Goal: Task Accomplishment & Management: Complete application form

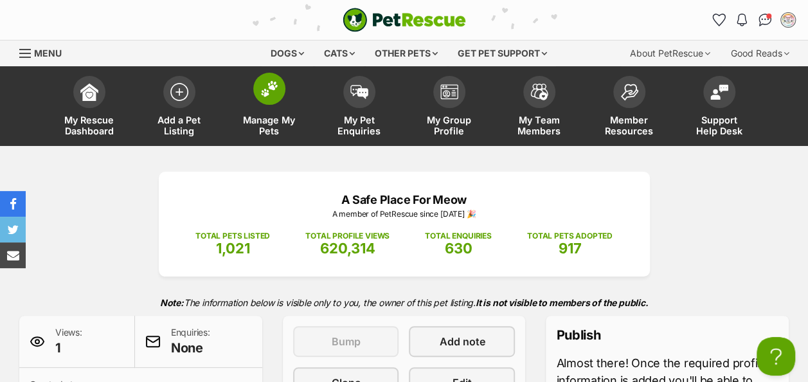
drag, startPoint x: 0, startPoint y: 0, endPoint x: 262, endPoint y: 91, distance: 277.6
click at [262, 91] on img at bounding box center [269, 88] width 18 height 17
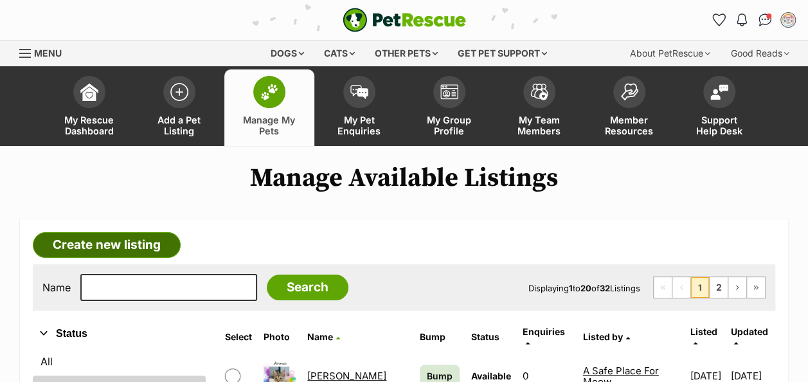
click at [125, 243] on link "Create new listing" at bounding box center [107, 245] width 148 height 26
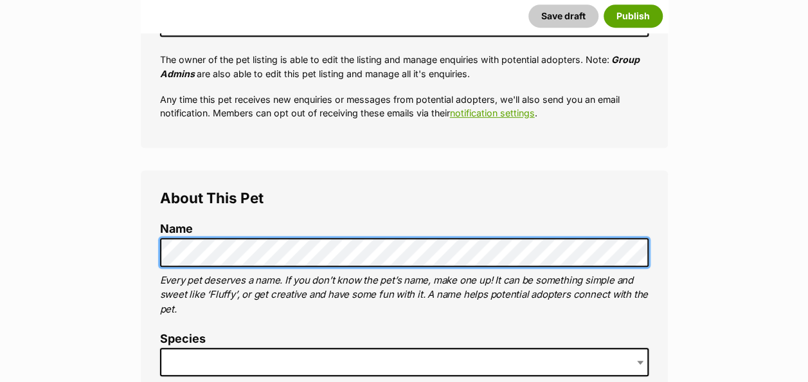
scroll to position [386, 0]
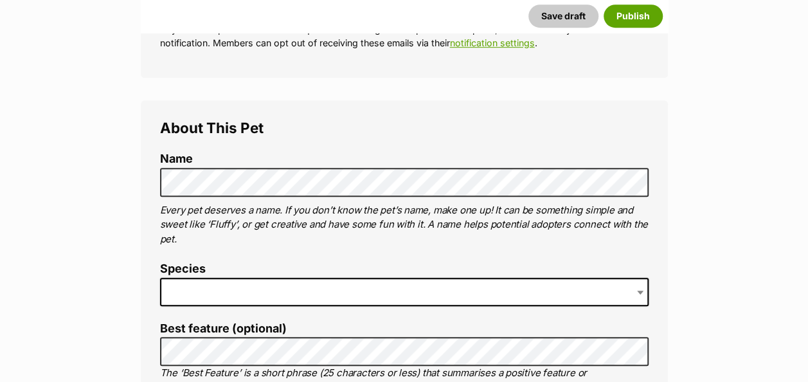
click at [195, 293] on span at bounding box center [404, 292] width 488 height 28
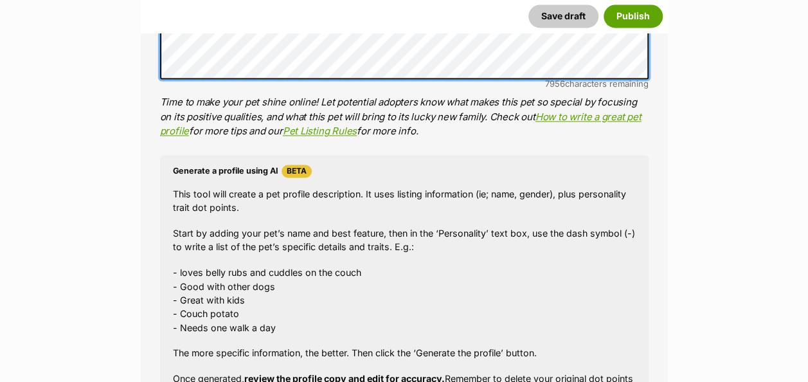
scroll to position [1157, 0]
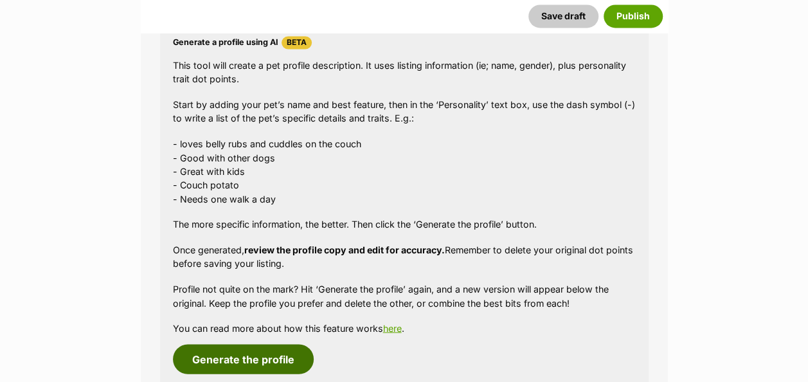
click at [237, 361] on button "Generate the profile" at bounding box center [243, 359] width 141 height 30
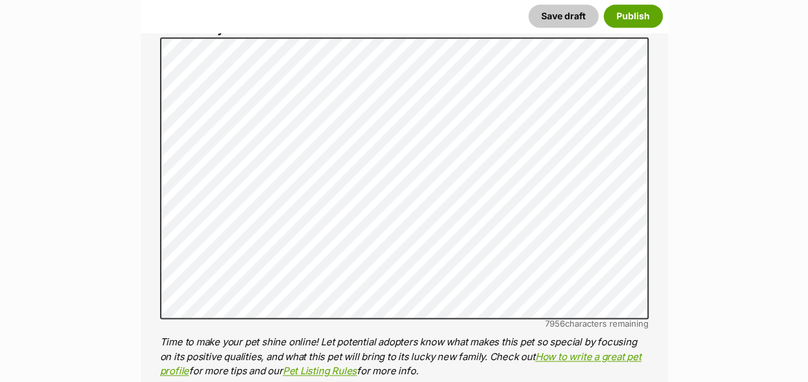
scroll to position [776, 0]
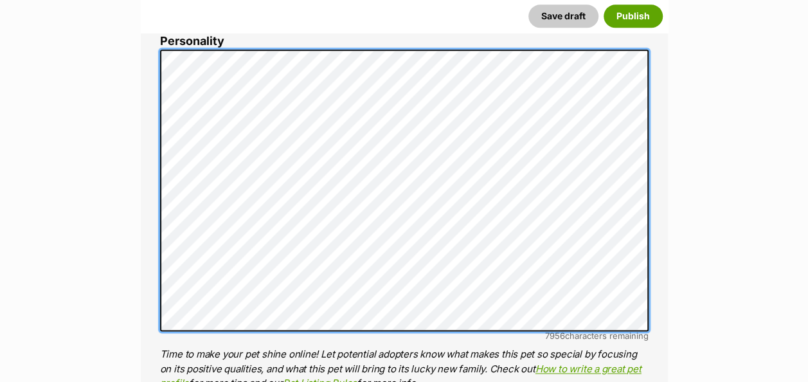
click at [156, 61] on div "About This Pet Name Henlo there, it looks like you might be using the pet name …" at bounding box center [404, 248] width 527 height 1077
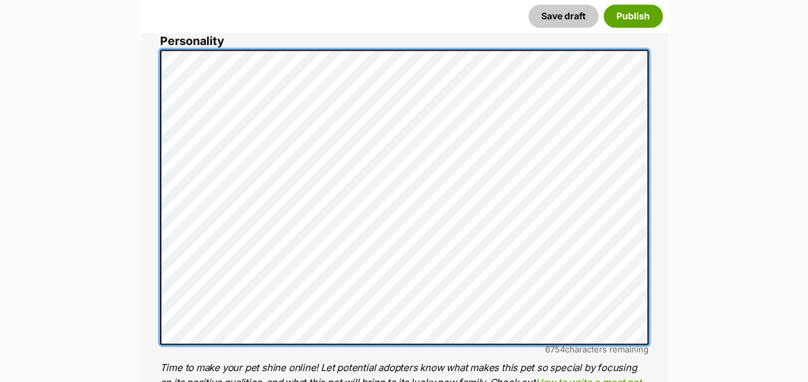
click at [160, 33] on ol "Name Henlo there, it looks like you might be using the pet name field to indica…" at bounding box center [404, 271] width 488 height 1019
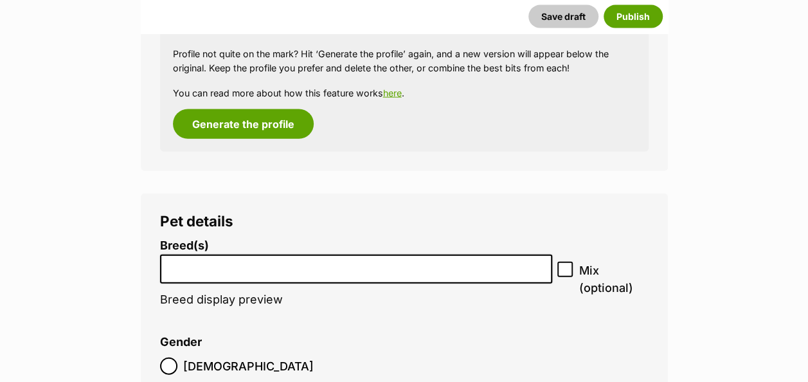
scroll to position [1483, 0]
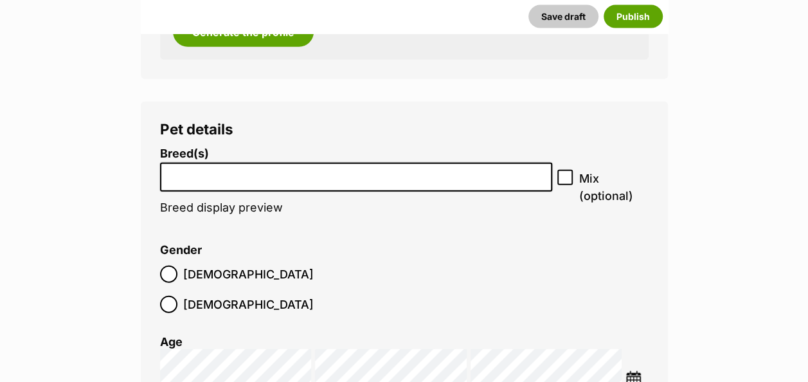
click at [264, 179] on input "search" at bounding box center [357, 173] width 384 height 13
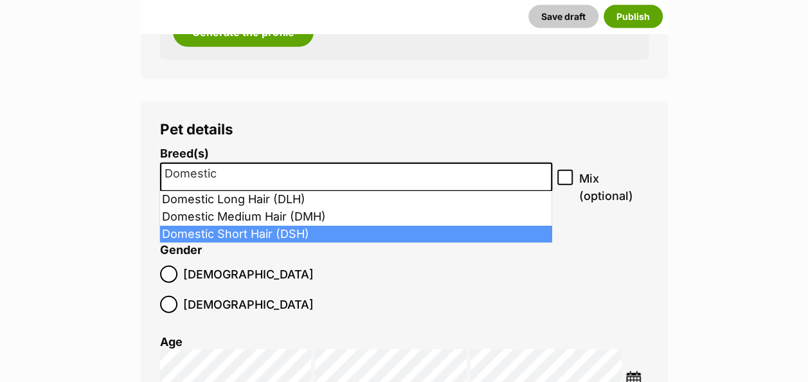
type input "Domestic"
select select "252102"
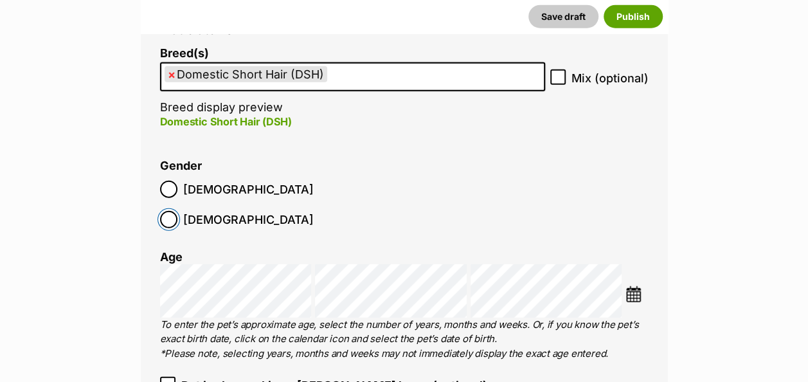
scroll to position [1612, 0]
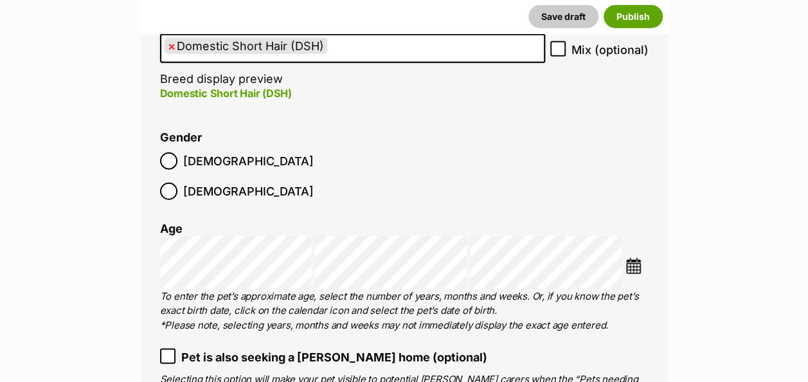
click at [641, 258] on img at bounding box center [633, 266] width 16 height 16
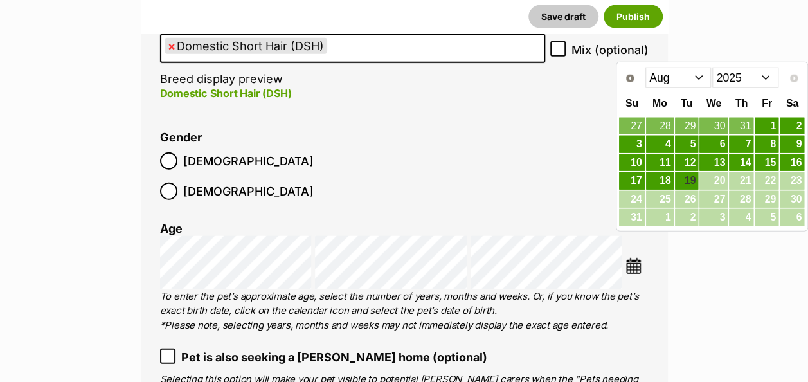
click at [701, 79] on select "Jan Feb Mar Apr May Jun Jul Aug" at bounding box center [678, 77] width 66 height 21
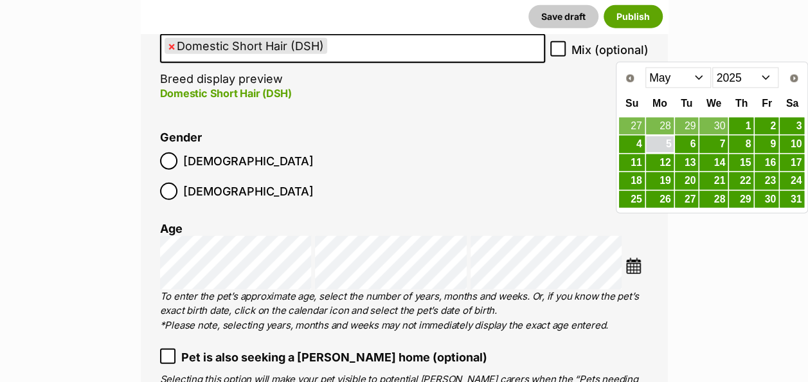
click at [665, 144] on link "5" at bounding box center [660, 144] width 28 height 16
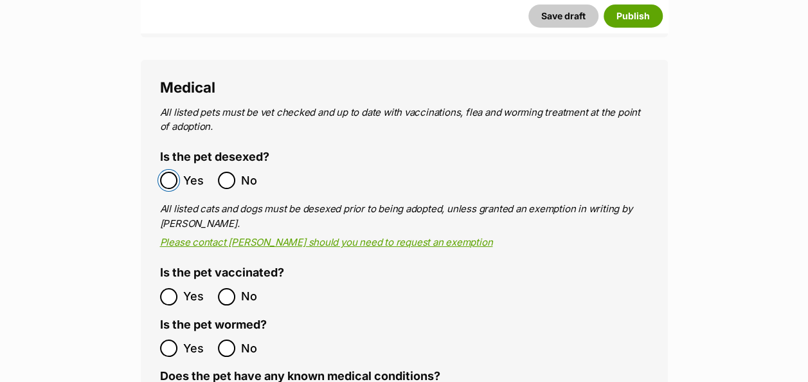
scroll to position [2319, 0]
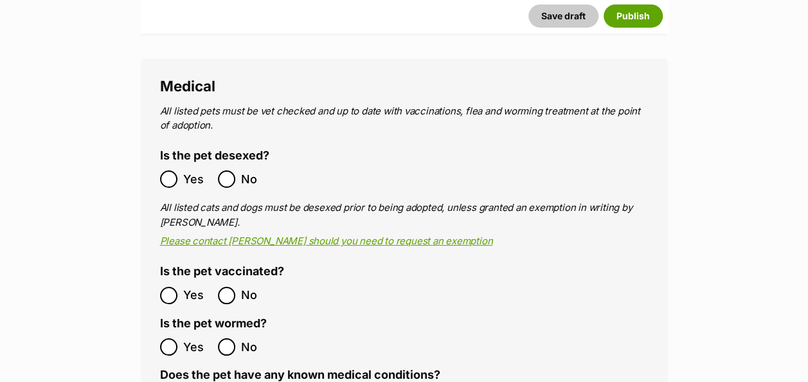
click at [177, 338] on label "Yes" at bounding box center [185, 346] width 51 height 17
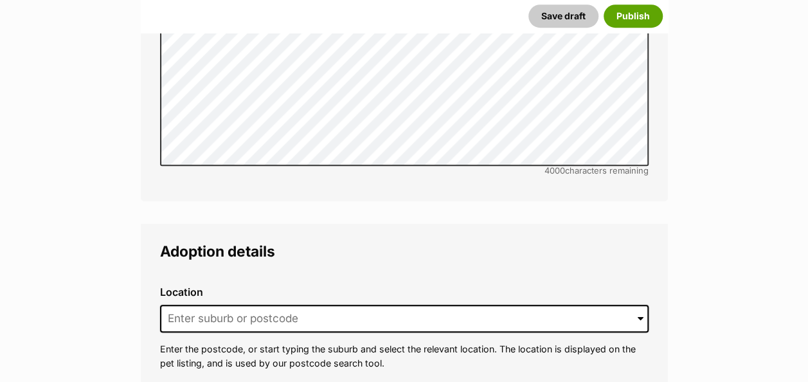
scroll to position [3026, 0]
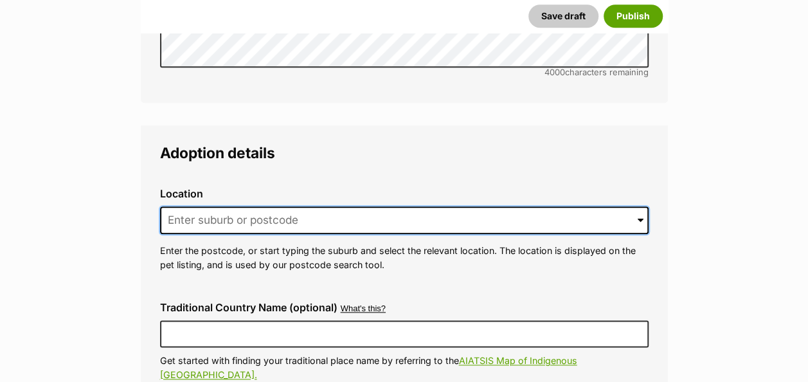
click at [208, 206] on input at bounding box center [404, 220] width 488 height 28
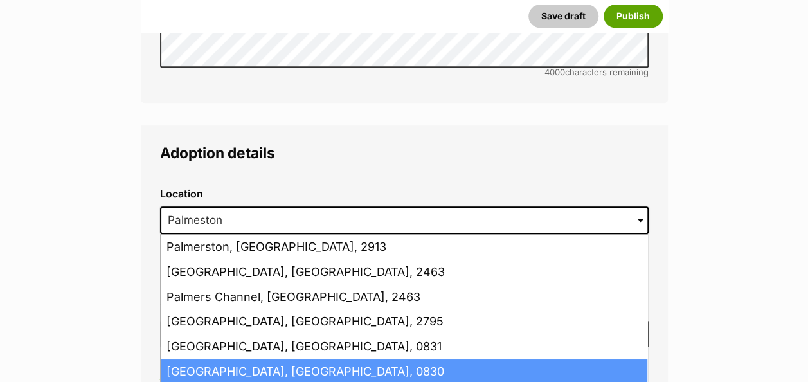
click at [269, 359] on li "Palmerston, Northern Territory, 0830" at bounding box center [404, 371] width 487 height 25
type input "Palmerston, Northern Territory, 0830"
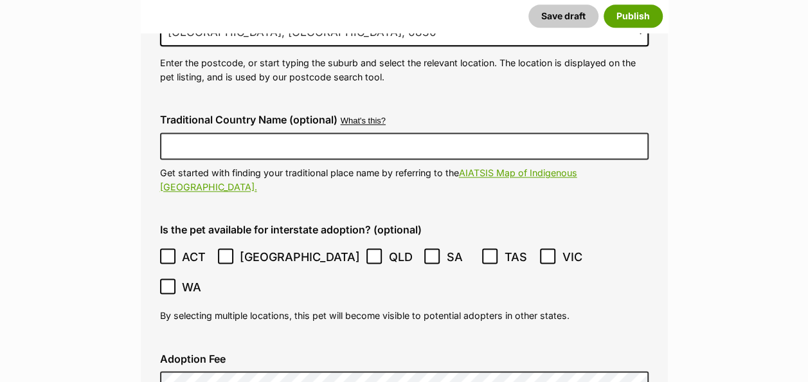
scroll to position [3283, 0]
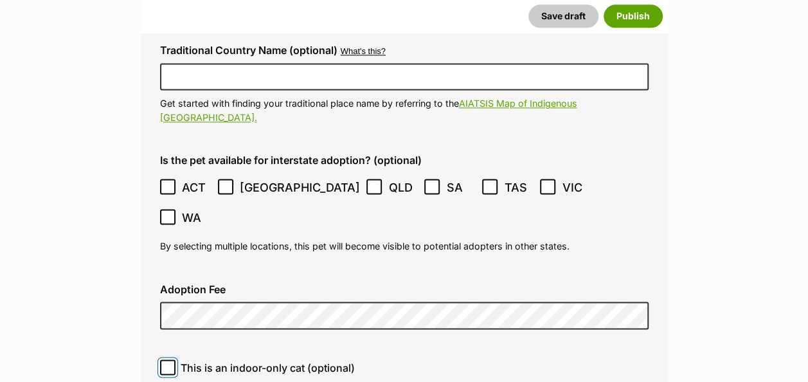
click at [163, 359] on input "This is an indoor-only cat (optional)" at bounding box center [167, 366] width 15 height 15
checkbox input "true"
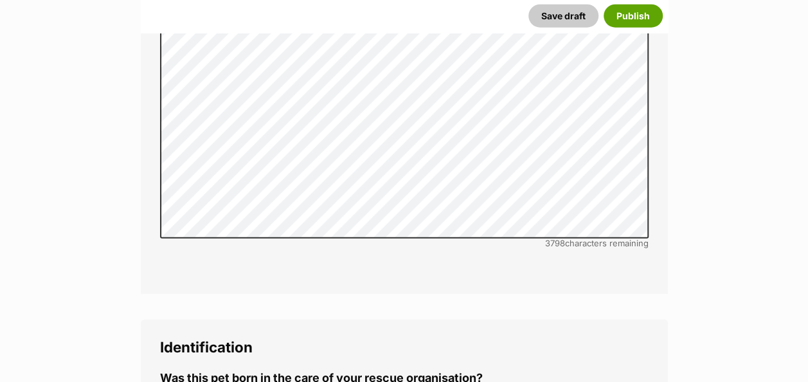
scroll to position [4183, 0]
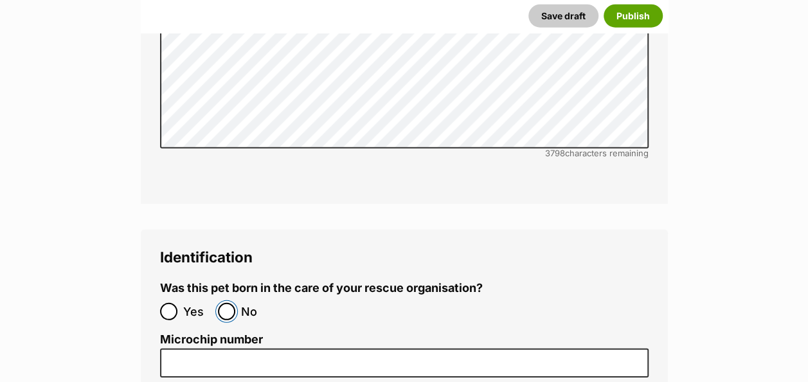
click at [231, 303] on input "No" at bounding box center [226, 311] width 17 height 17
radio input "true"
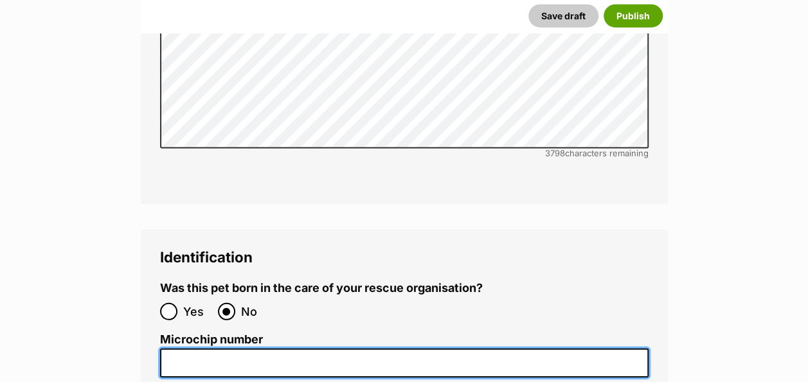
click at [177, 348] on input "Microchip number" at bounding box center [404, 362] width 488 height 29
paste input "972274001675694"
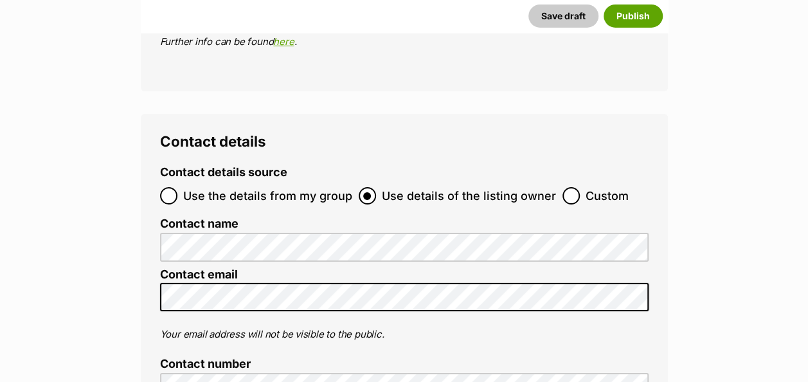
scroll to position [0, 0]
type input "972274001675694"
click at [580, 10] on button "Save draft" at bounding box center [563, 15] width 70 height 23
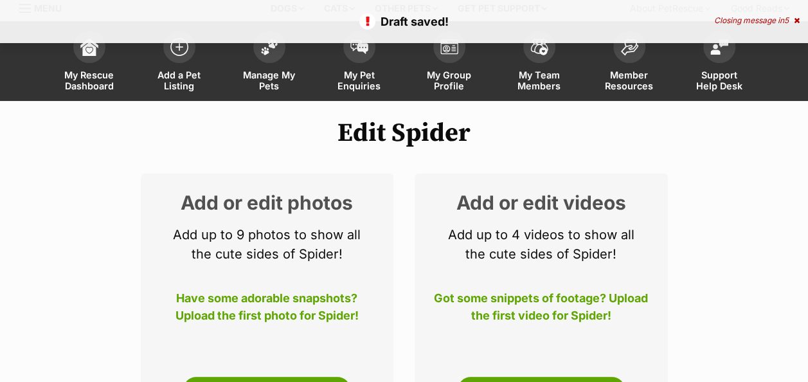
scroll to position [64, 0]
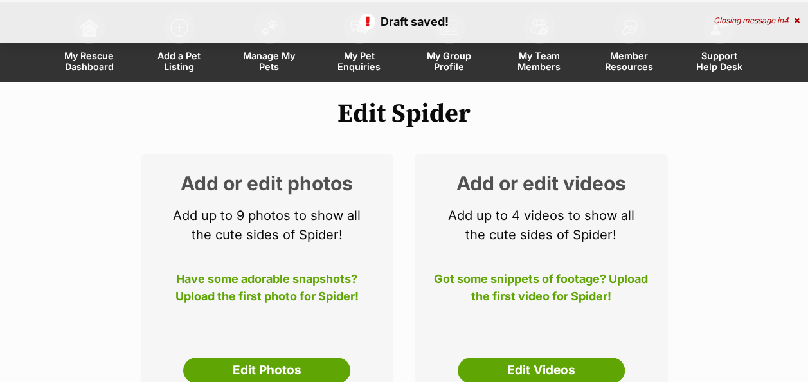
click at [278, 292] on p "Have some adorable snapshots? Upload the first photo for Spider!" at bounding box center [267, 291] width 215 height 42
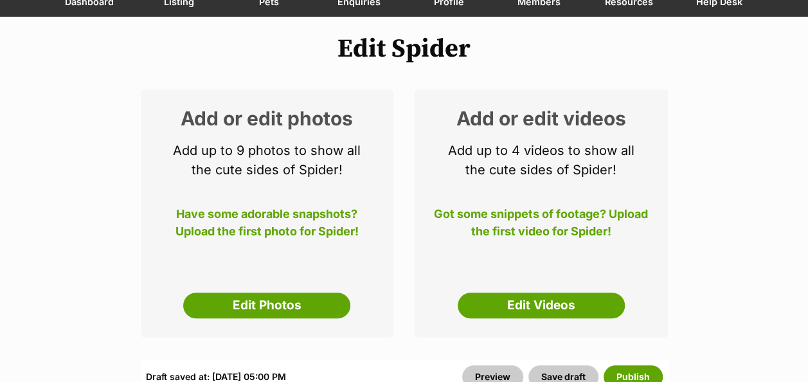
scroll to position [193, 0]
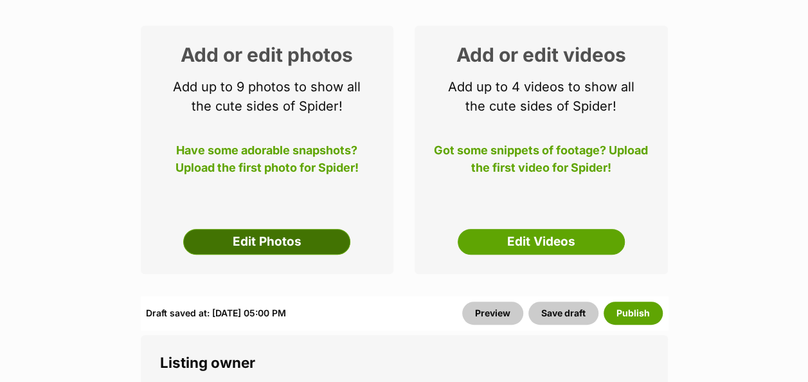
click at [246, 240] on link "Edit Photos" at bounding box center [266, 242] width 167 height 26
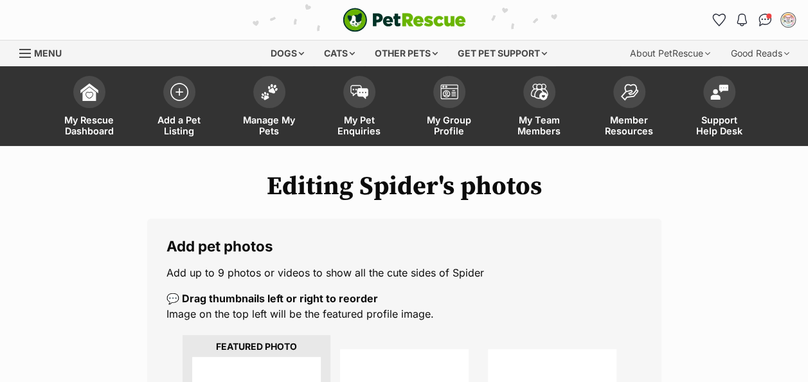
scroll to position [193, 0]
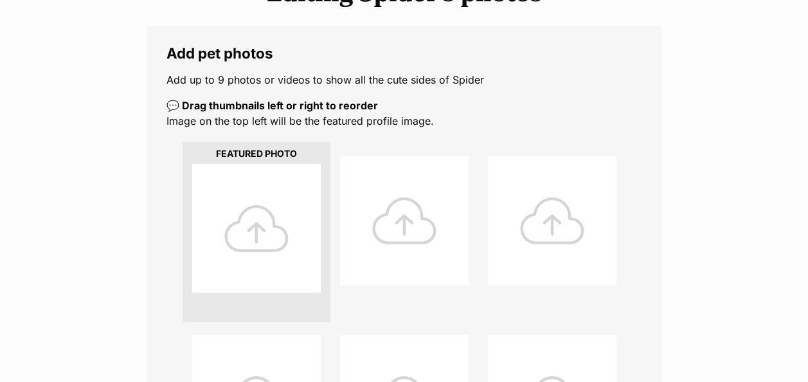
click at [253, 233] on div at bounding box center [256, 228] width 129 height 129
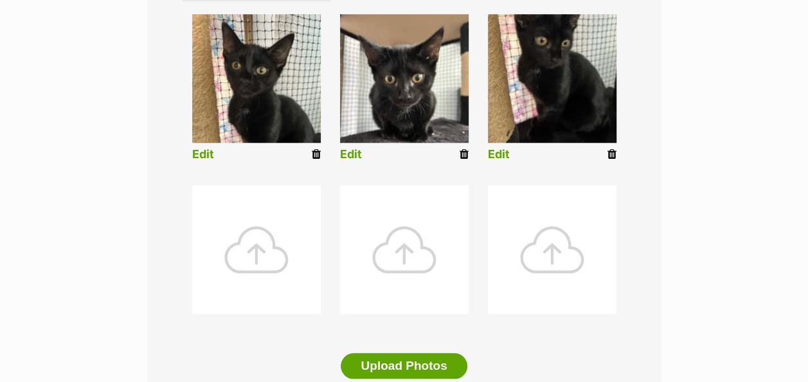
scroll to position [643, 0]
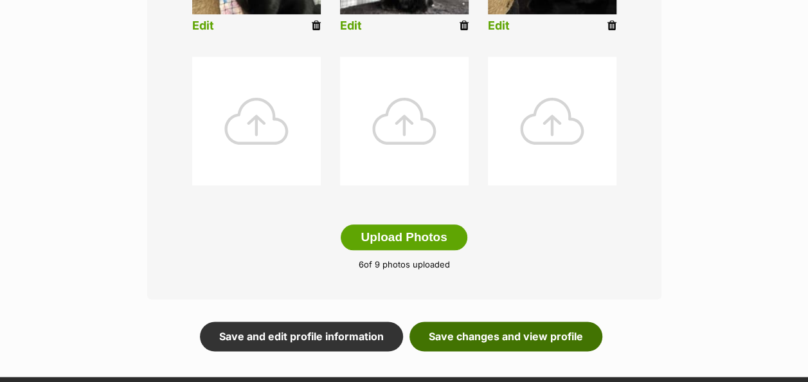
click at [479, 338] on link "Save changes and view profile" at bounding box center [505, 336] width 193 height 30
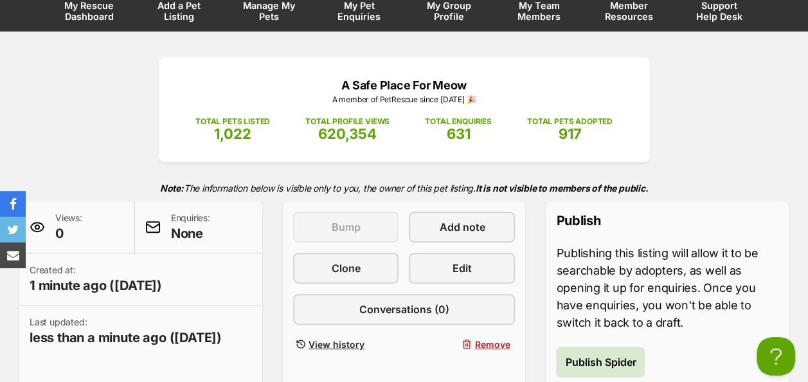
scroll to position [193, 0]
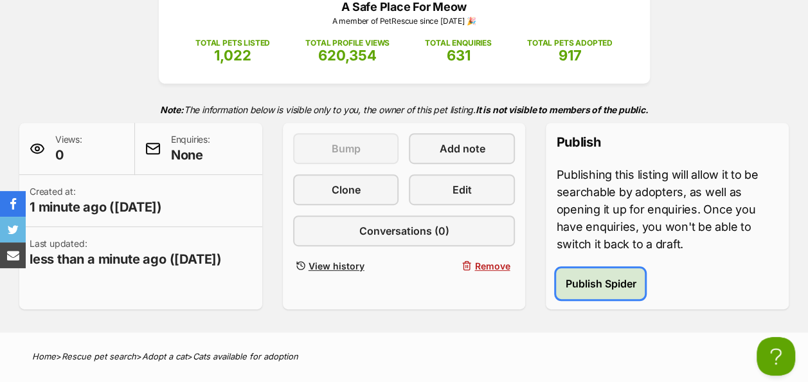
click at [590, 279] on span "Publish Spider" at bounding box center [600, 283] width 71 height 15
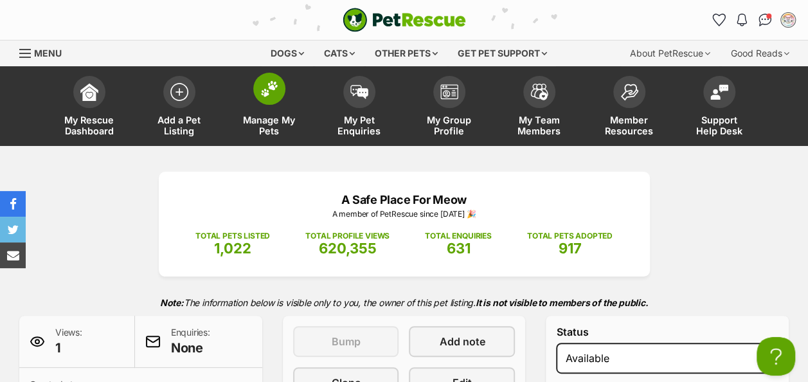
click at [267, 93] on img at bounding box center [269, 88] width 18 height 17
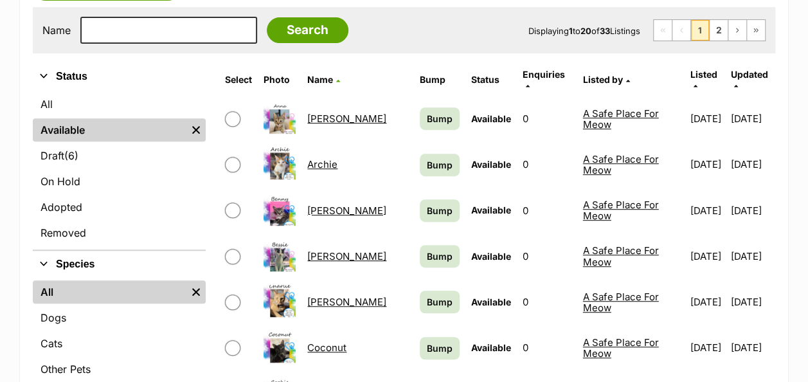
scroll to position [129, 0]
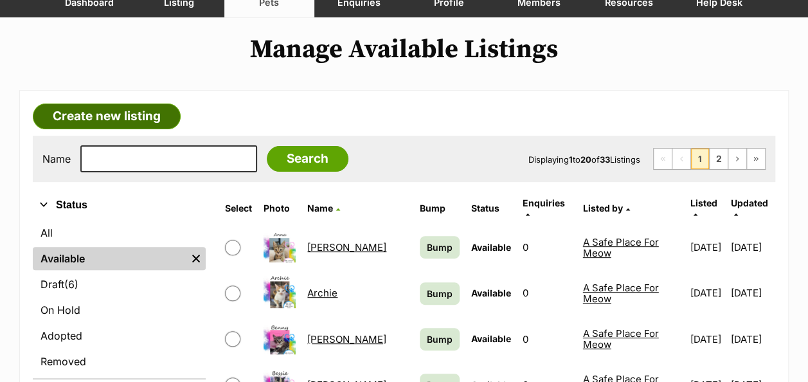
click at [100, 115] on link "Create new listing" at bounding box center [107, 116] width 148 height 26
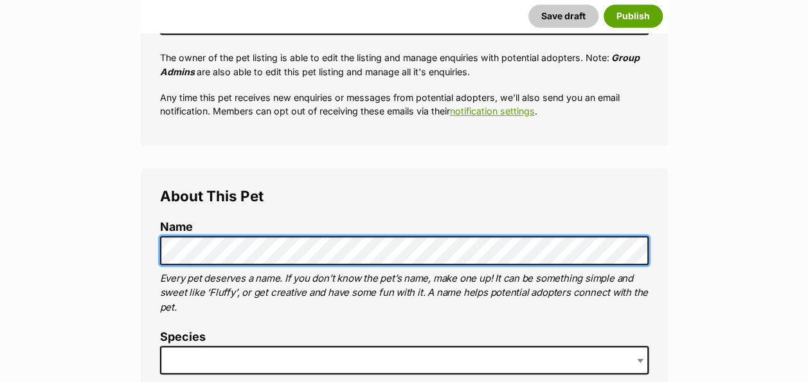
scroll to position [450, 0]
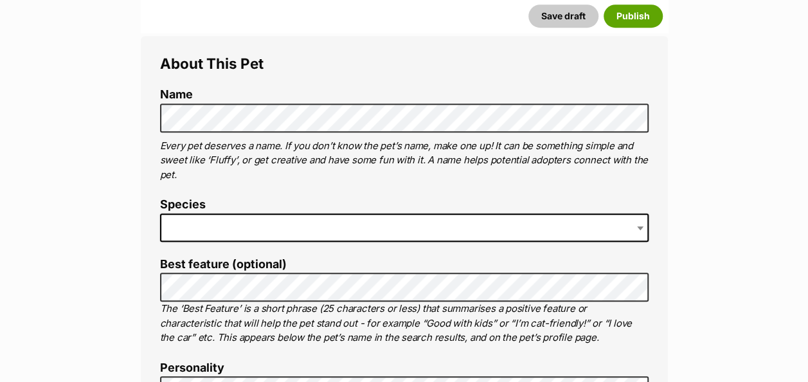
click at [208, 220] on span at bounding box center [404, 227] width 488 height 28
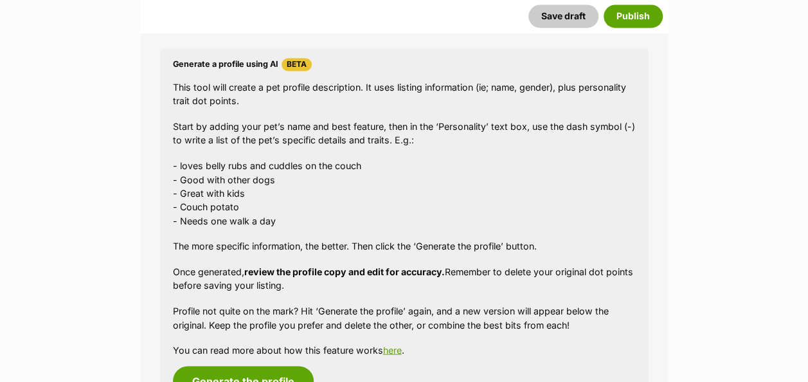
scroll to position [1157, 0]
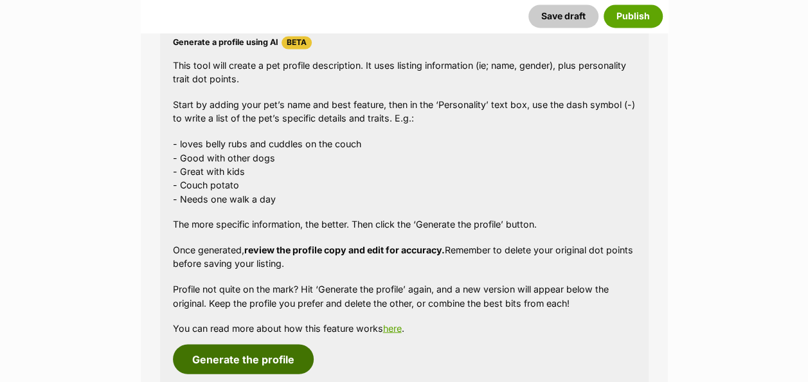
click at [245, 350] on button "Generate the profile" at bounding box center [243, 359] width 141 height 30
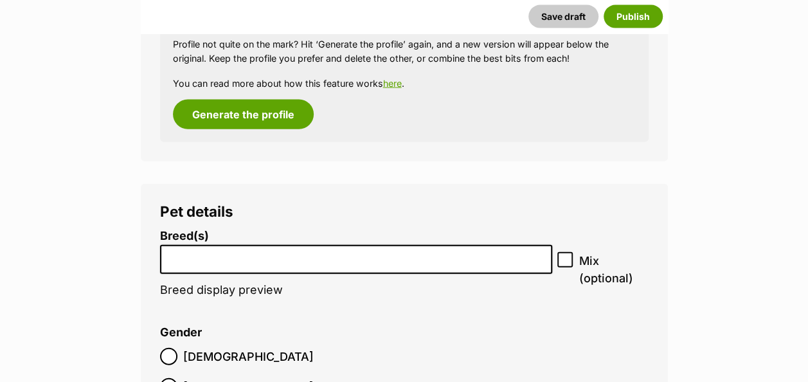
scroll to position [1483, 0]
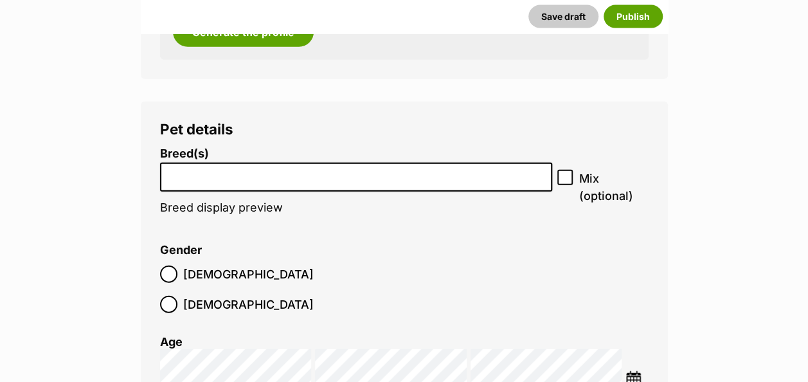
click at [238, 183] on li at bounding box center [357, 177] width 384 height 26
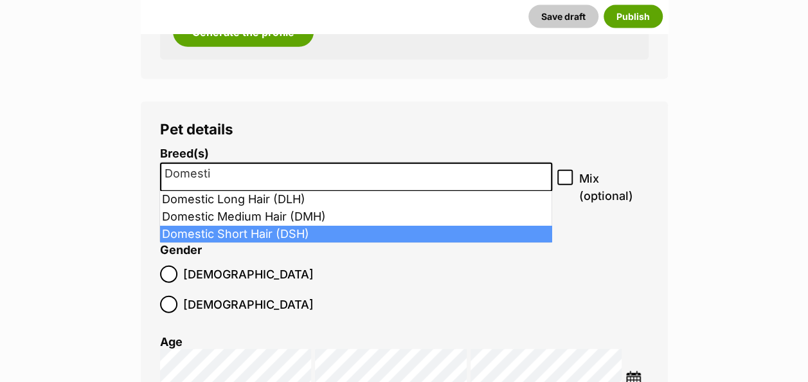
type input "Domesti"
select select "252102"
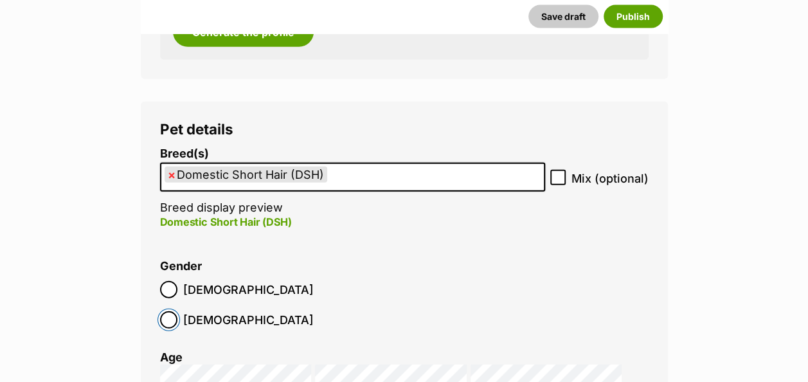
scroll to position [1612, 0]
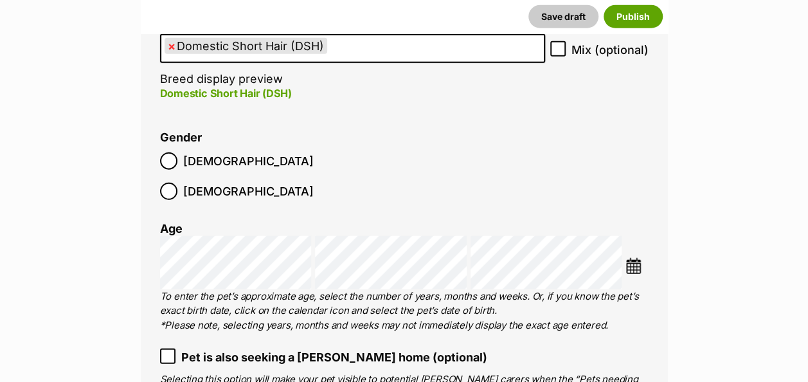
click at [636, 258] on img at bounding box center [633, 266] width 16 height 16
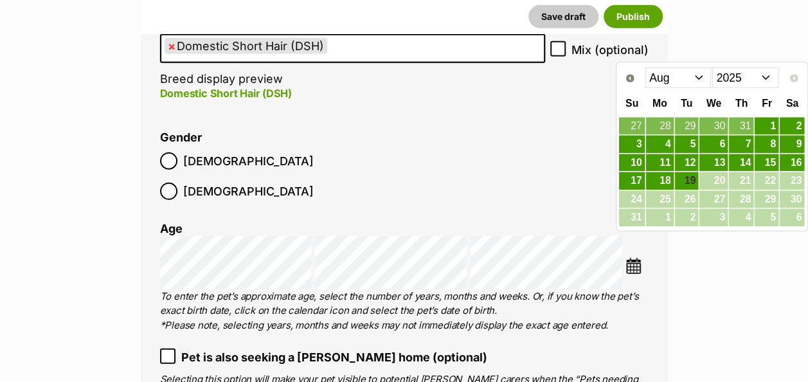
click at [701, 72] on select "Jan Feb Mar Apr May Jun Jul Aug" at bounding box center [678, 77] width 66 height 21
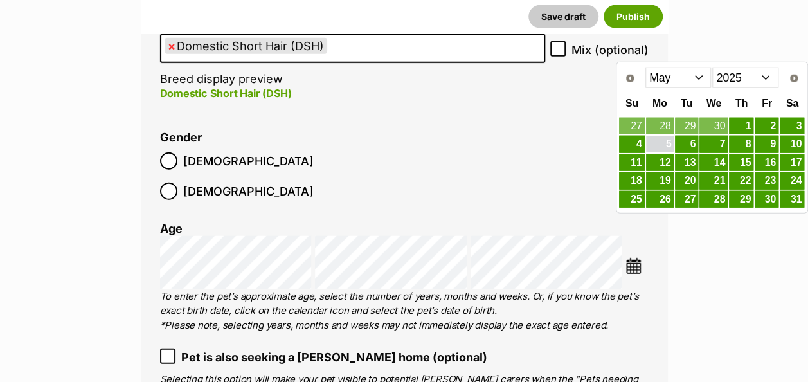
drag, startPoint x: 661, startPoint y: 143, endPoint x: 654, endPoint y: 149, distance: 9.1
click at [661, 143] on link "5" at bounding box center [660, 144] width 28 height 16
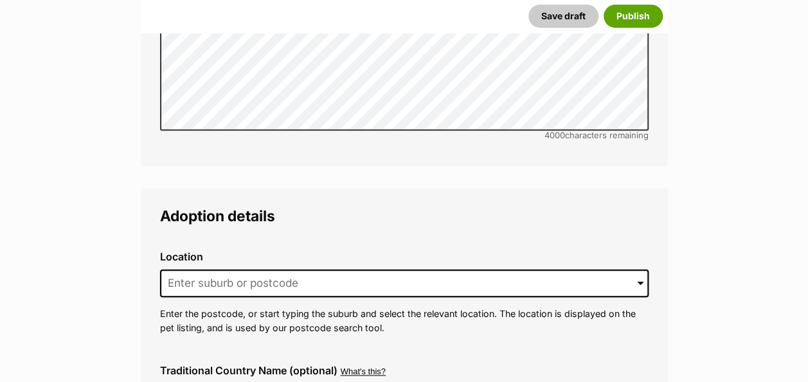
scroll to position [3026, 0]
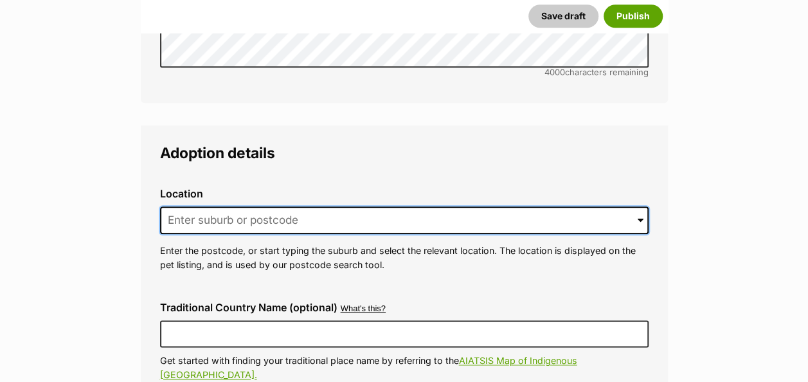
click at [210, 206] on input at bounding box center [404, 220] width 488 height 28
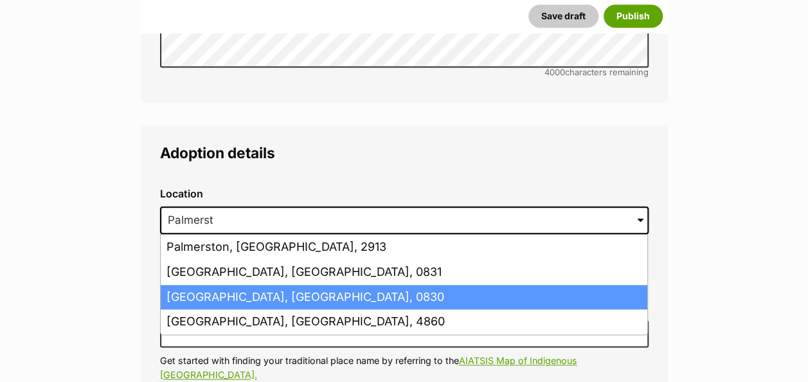
click at [237, 285] on li "Palmerston, Northern Territory, 0830" at bounding box center [404, 297] width 487 height 25
type input "Palmerston, Northern Territory, 0830"
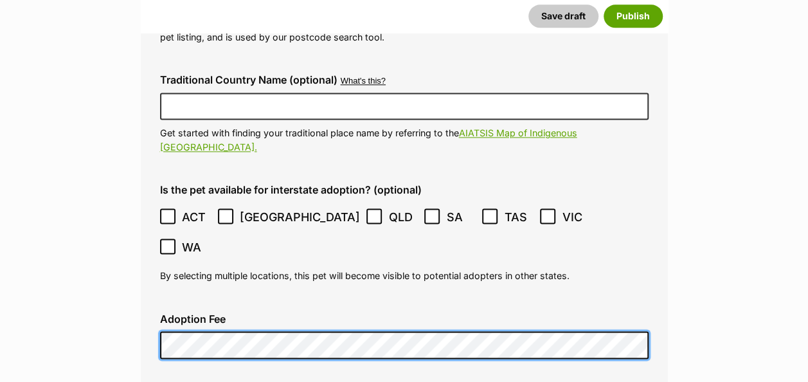
scroll to position [3263, 0]
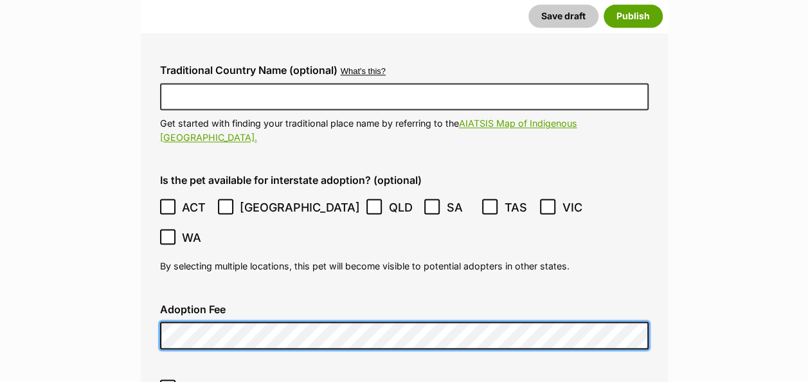
click at [175, 379] on span at bounding box center [167, 386] width 15 height 15
drag, startPoint x: 176, startPoint y: 311, endPoint x: 181, endPoint y: 316, distance: 6.8
click at [169, 381] on icon at bounding box center [167, 386] width 9 height 9
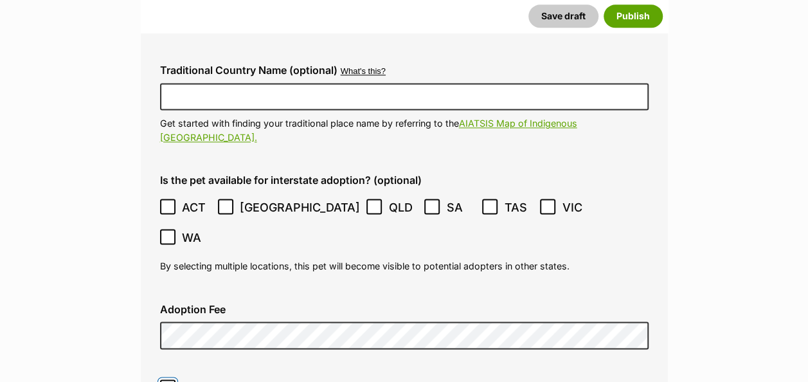
click at [169, 379] on input "This is an indoor-only cat (optional)" at bounding box center [167, 386] width 15 height 15
checkbox input "true"
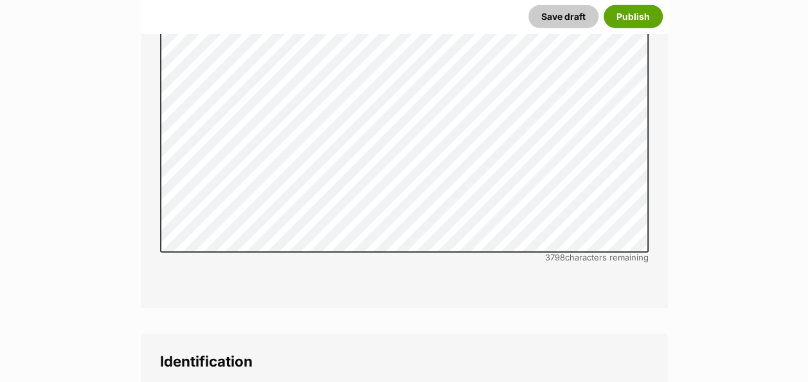
scroll to position [4163, 0]
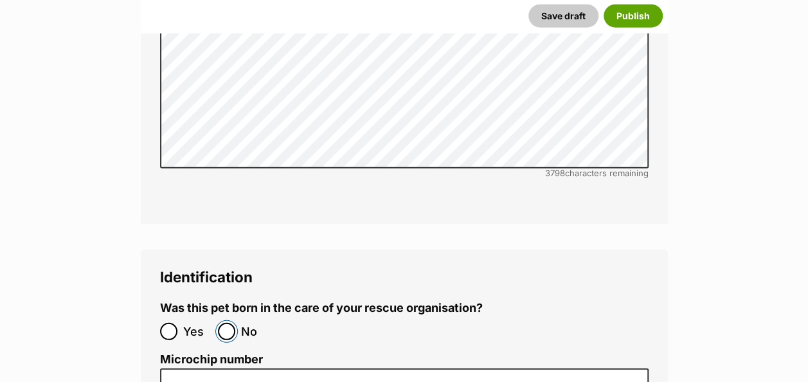
click at [226, 323] on input "No" at bounding box center [226, 331] width 17 height 17
radio input "true"
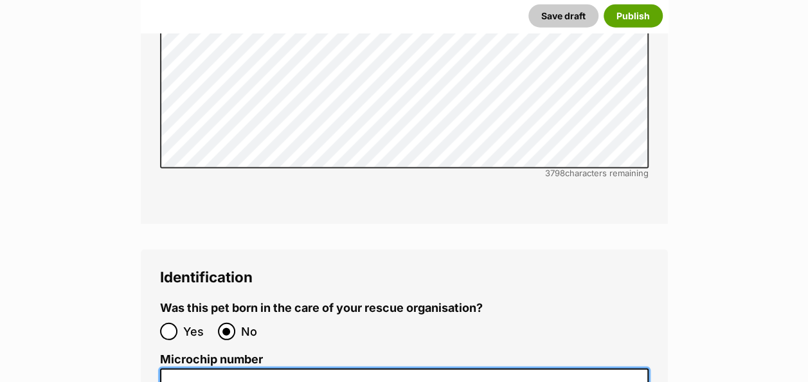
click at [165, 368] on input "Microchip number" at bounding box center [404, 382] width 488 height 29
paste input "972274001675696"
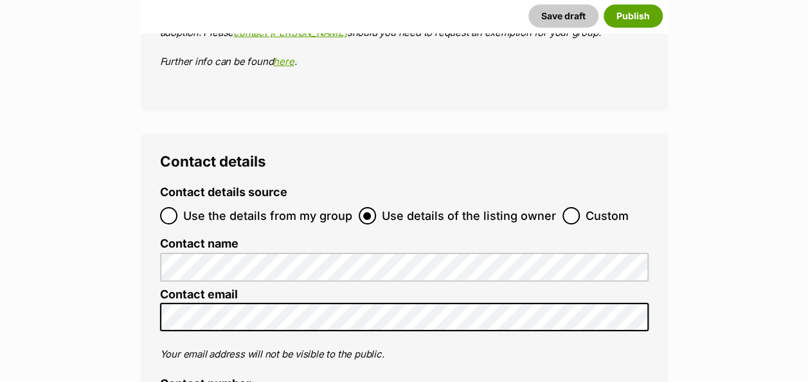
scroll to position [4934, 0]
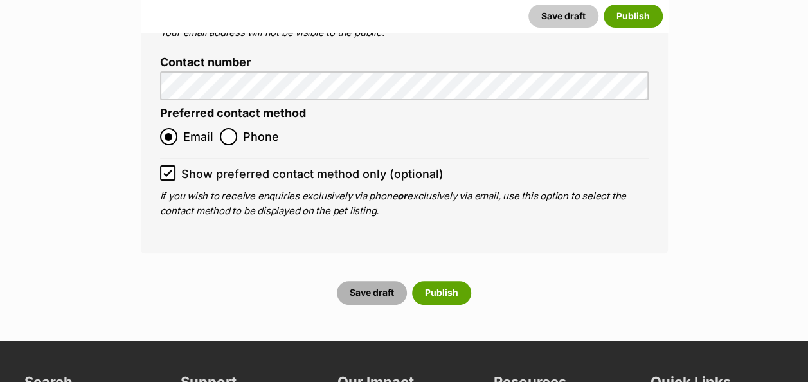
type input "972274001675696"
click at [364, 281] on button "Save draft" at bounding box center [372, 292] width 70 height 23
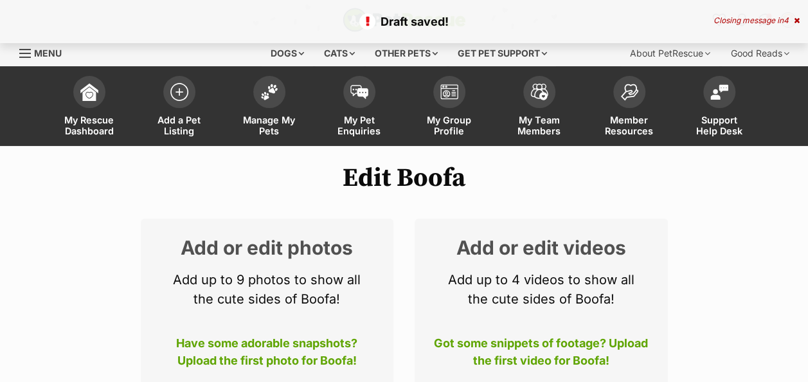
scroll to position [193, 0]
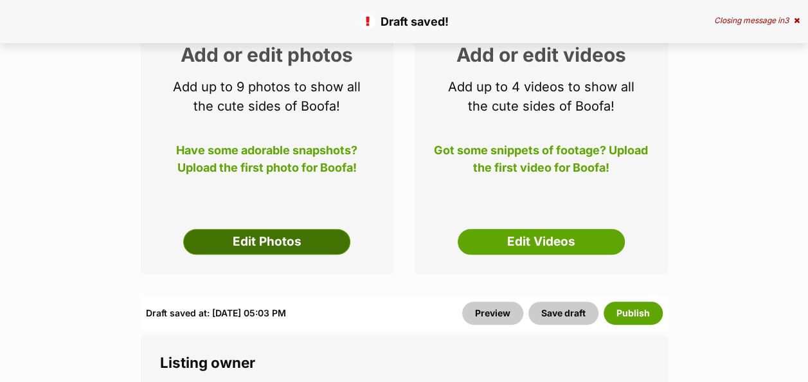
click at [265, 242] on link "Edit Photos" at bounding box center [266, 242] width 167 height 26
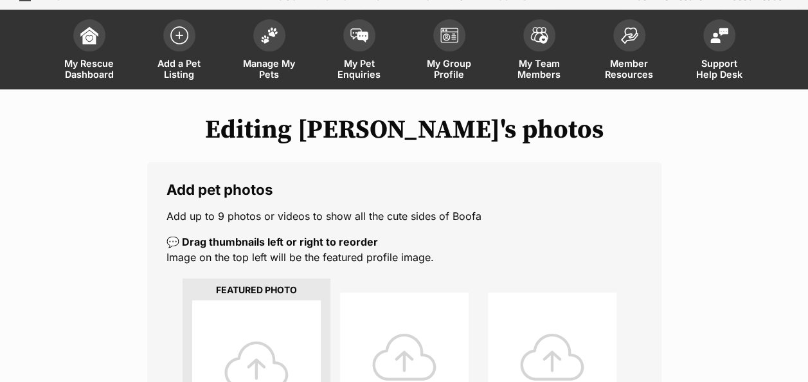
scroll to position [193, 0]
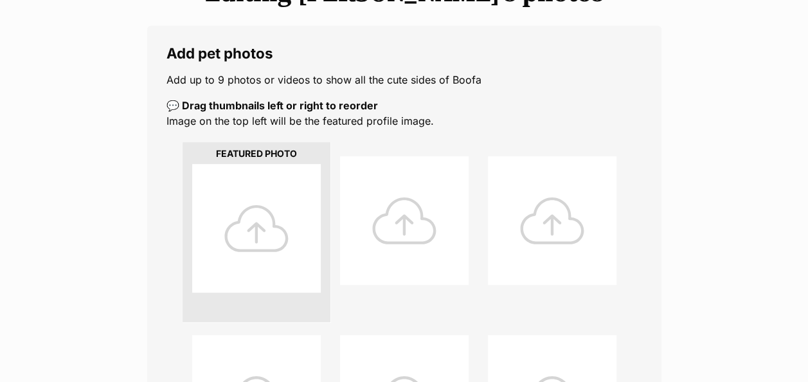
click at [249, 243] on div at bounding box center [256, 228] width 129 height 129
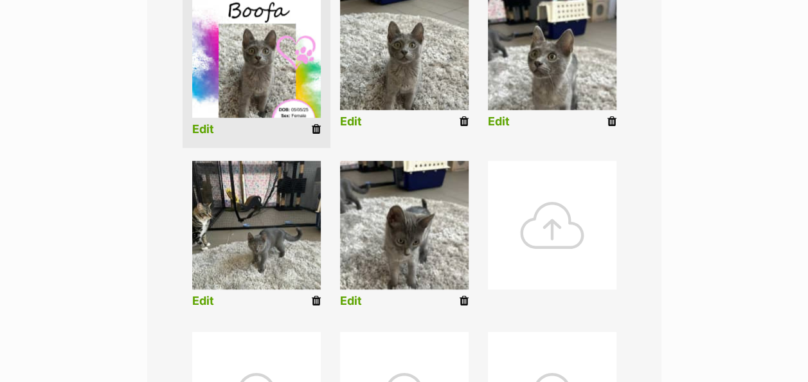
scroll to position [386, 0]
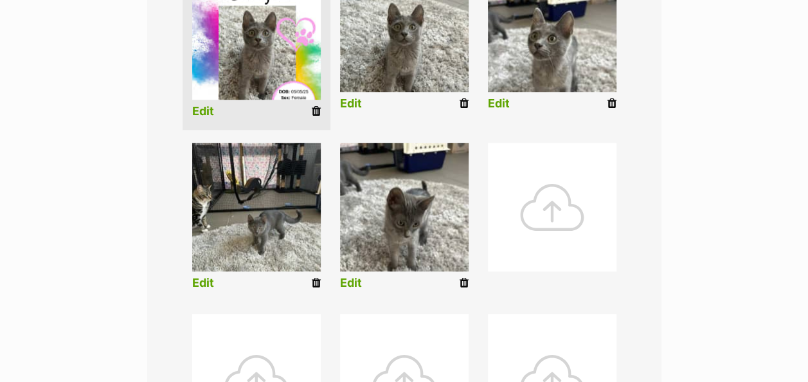
click at [463, 280] on icon at bounding box center [464, 283] width 9 height 12
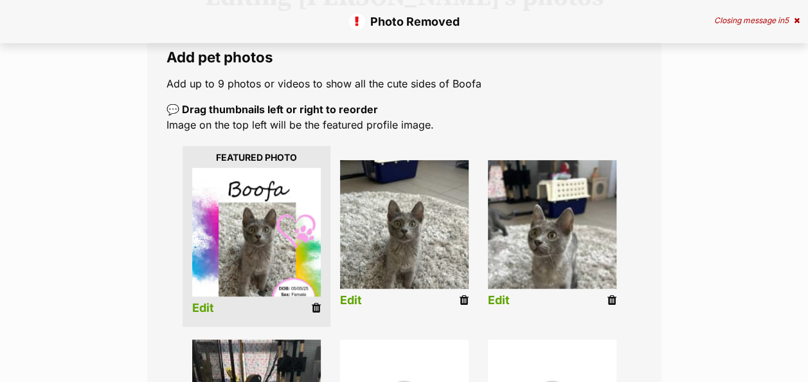
scroll to position [321, 0]
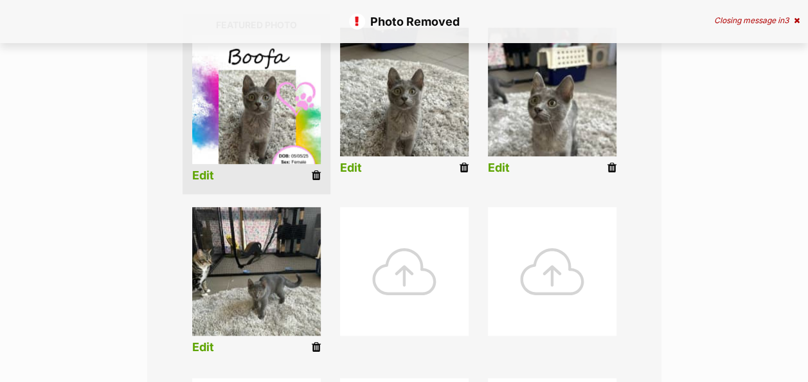
click at [397, 276] on div at bounding box center [404, 271] width 129 height 129
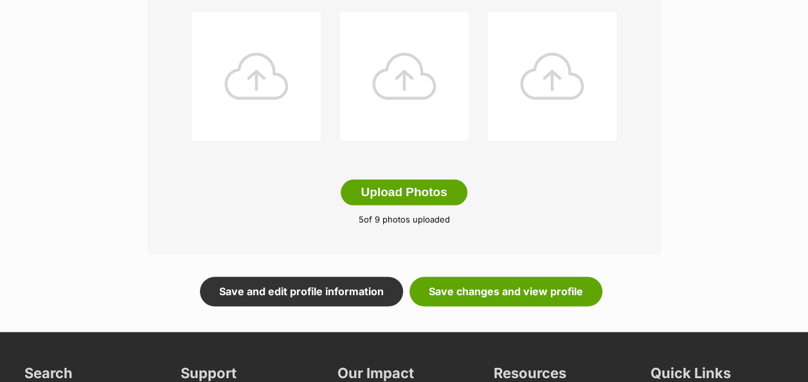
scroll to position [707, 0]
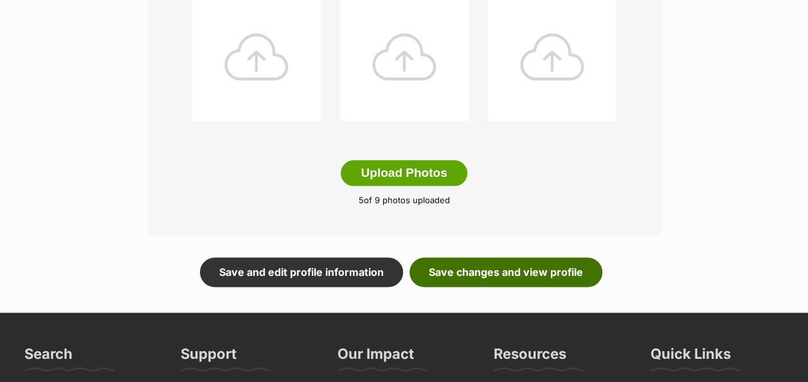
click at [490, 273] on link "Save changes and view profile" at bounding box center [505, 272] width 193 height 30
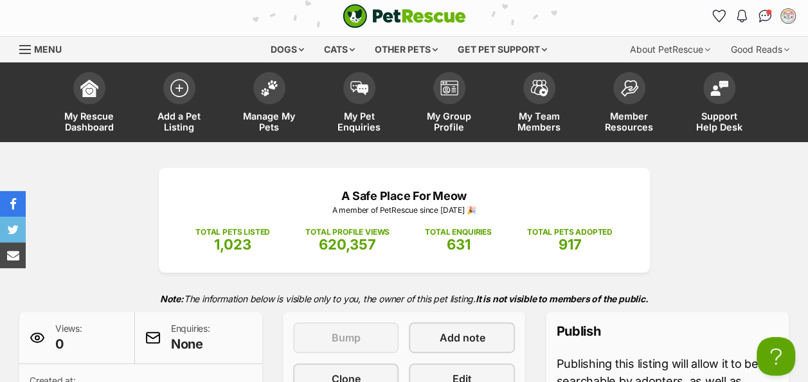
scroll to position [321, 0]
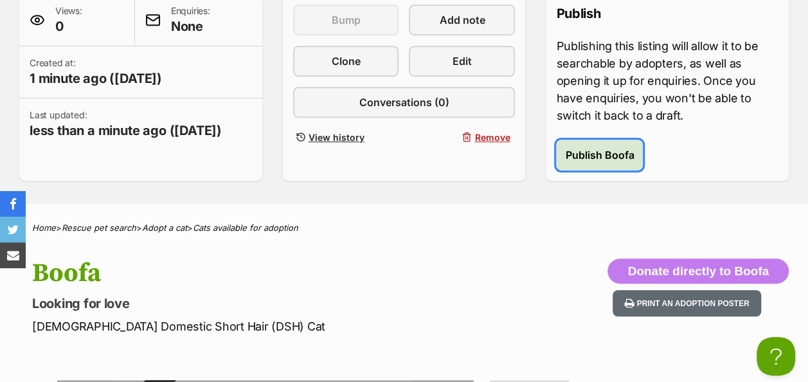
click at [582, 159] on span "Publish Boofa" at bounding box center [599, 154] width 69 height 15
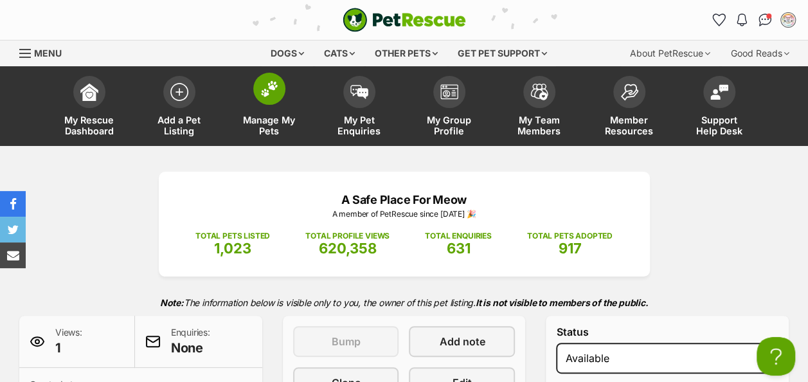
click at [265, 91] on img at bounding box center [269, 88] width 18 height 17
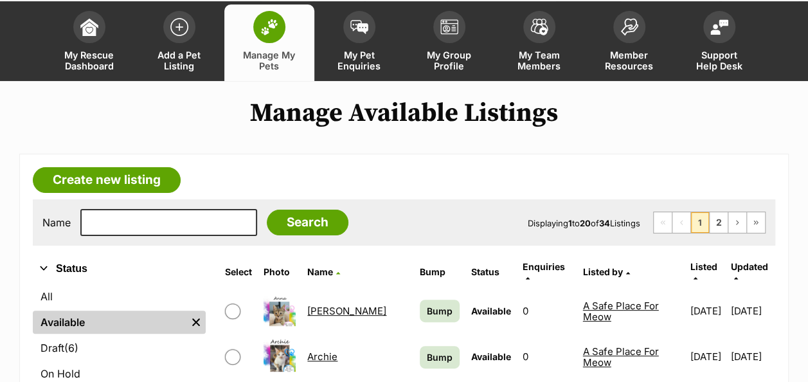
scroll to position [129, 0]
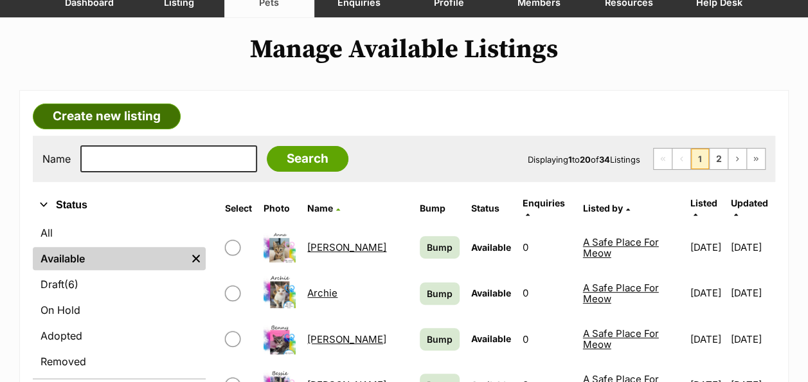
click at [134, 112] on link "Create new listing" at bounding box center [107, 116] width 148 height 26
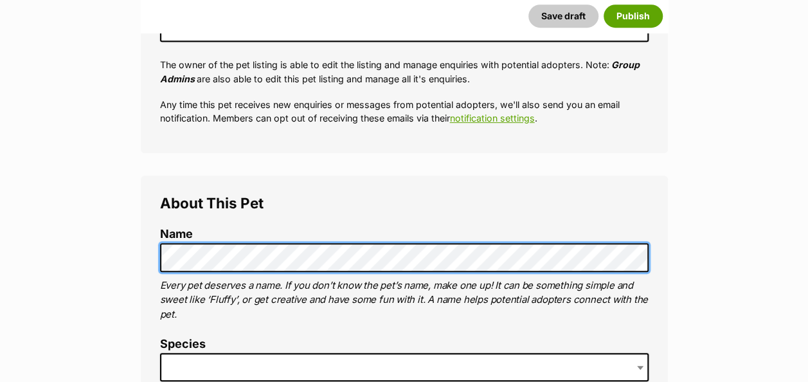
scroll to position [450, 0]
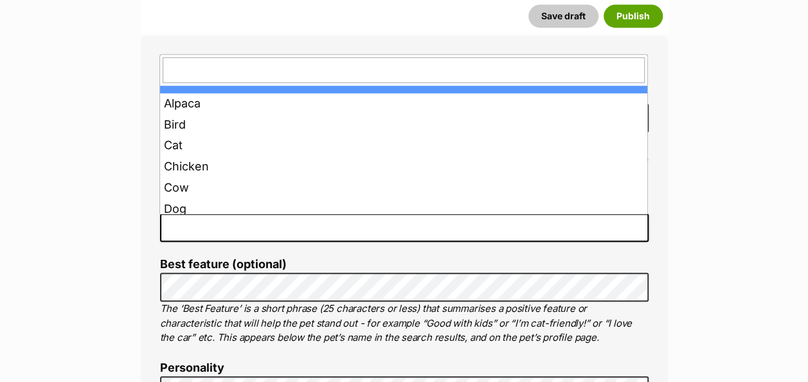
click at [215, 221] on span at bounding box center [404, 227] width 488 height 28
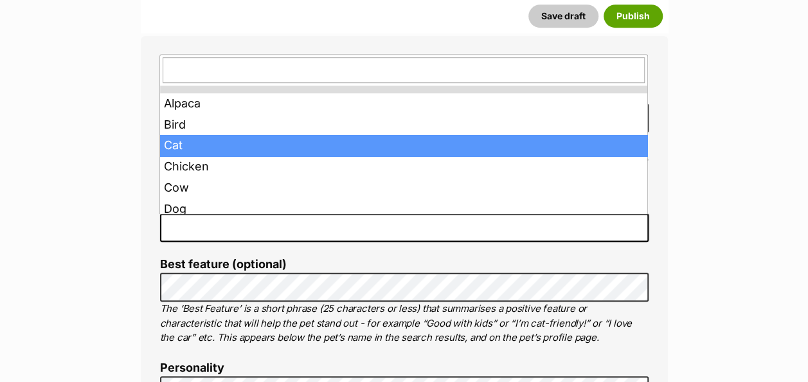
drag, startPoint x: 177, startPoint y: 150, endPoint x: 179, endPoint y: 158, distance: 8.1
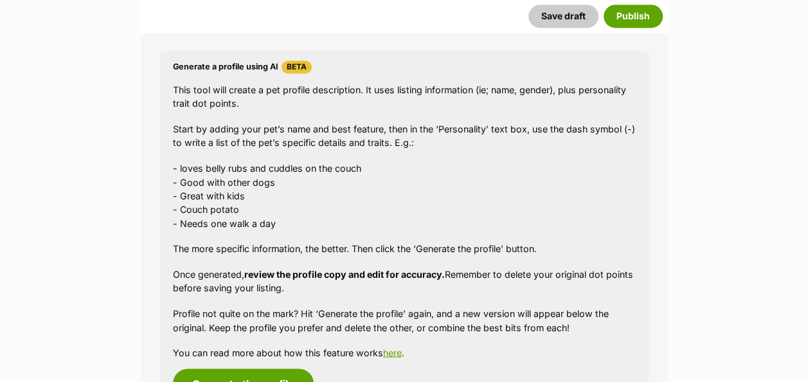
scroll to position [1221, 0]
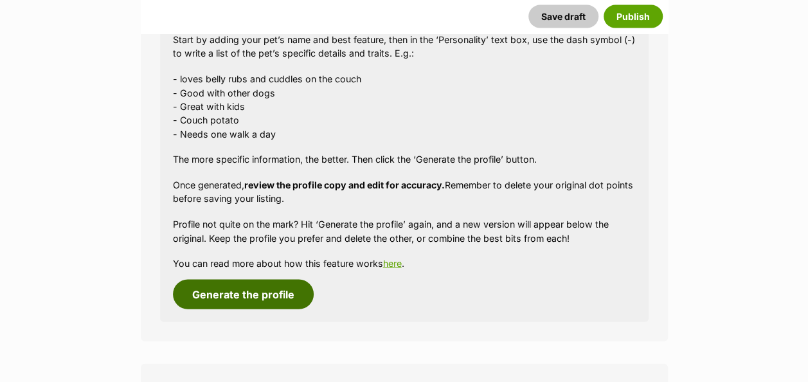
click at [269, 293] on button "Generate the profile" at bounding box center [243, 295] width 141 height 30
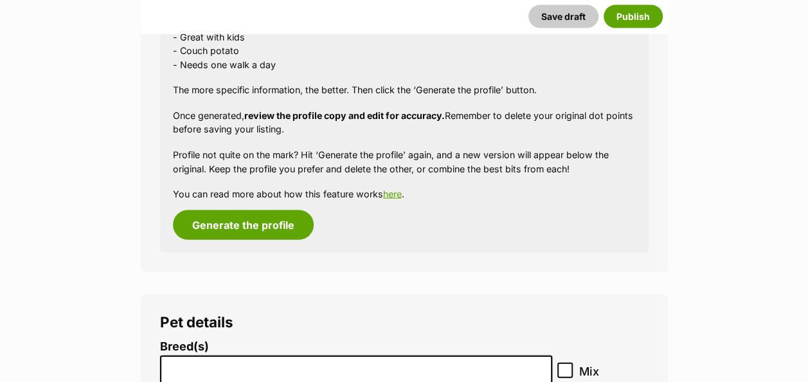
scroll to position [1483, 0]
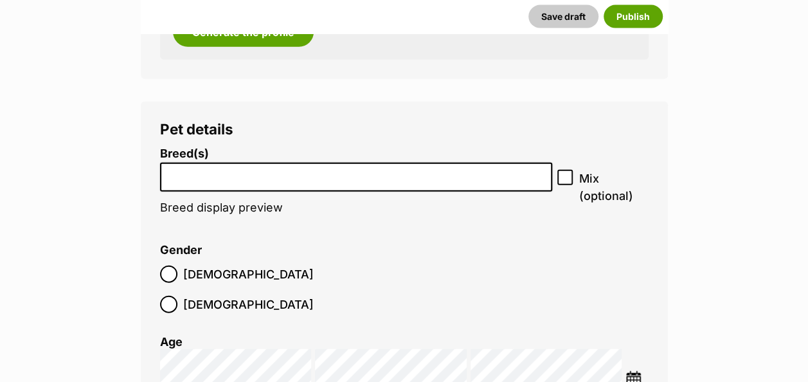
click at [196, 185] on li at bounding box center [357, 177] width 384 height 26
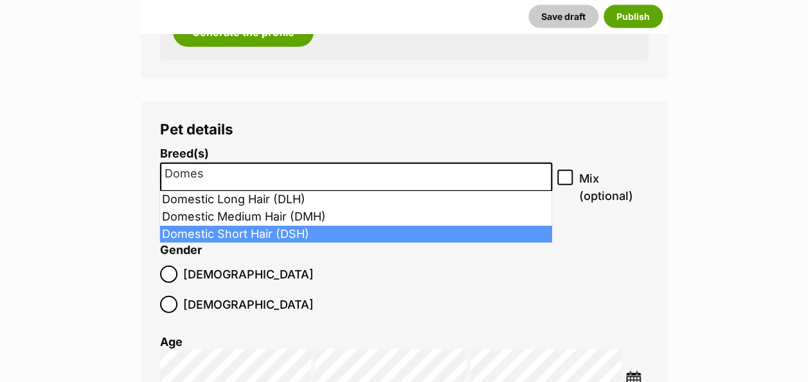
type input "Domes"
select select "252102"
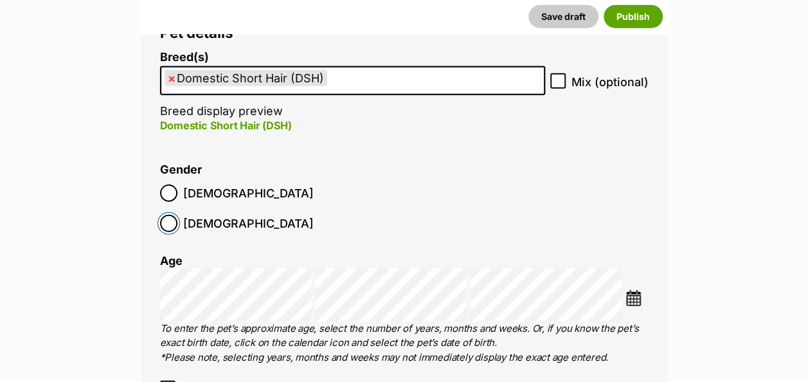
scroll to position [1676, 0]
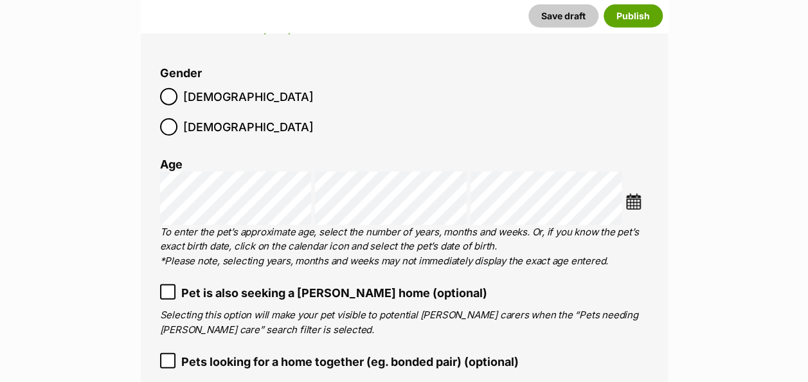
click at [632, 193] on img at bounding box center [633, 201] width 16 height 16
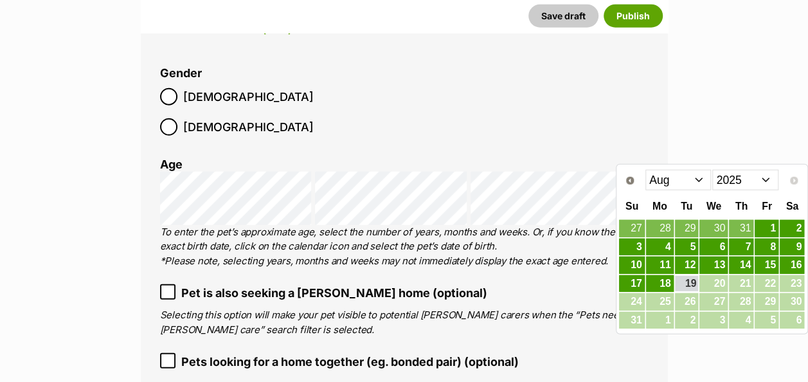
click at [686, 183] on select "Jan Feb Mar Apr May Jun Jul Aug" at bounding box center [678, 180] width 66 height 21
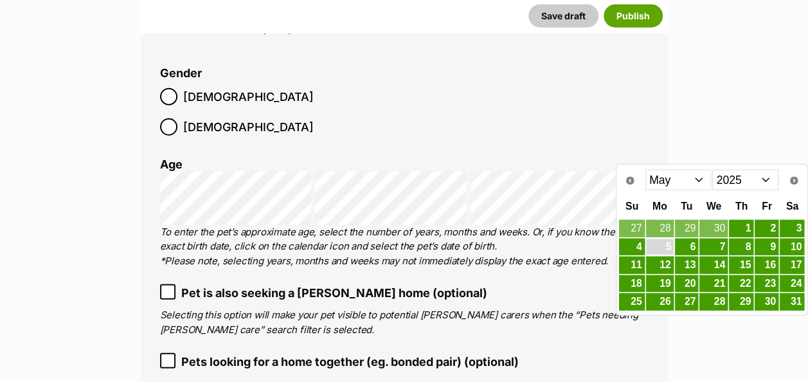
click at [667, 244] on link "5" at bounding box center [660, 247] width 28 height 16
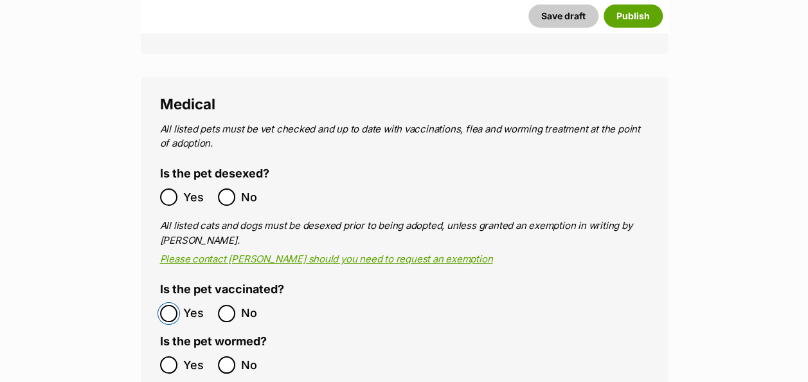
scroll to position [2383, 0]
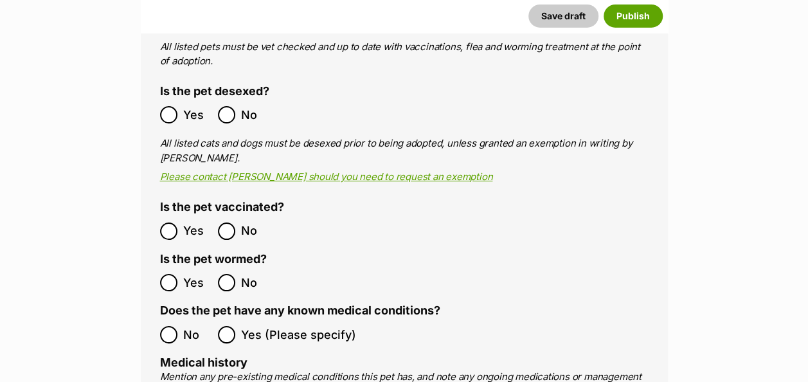
click at [170, 267] on ol "Yes No" at bounding box center [282, 282] width 244 height 30
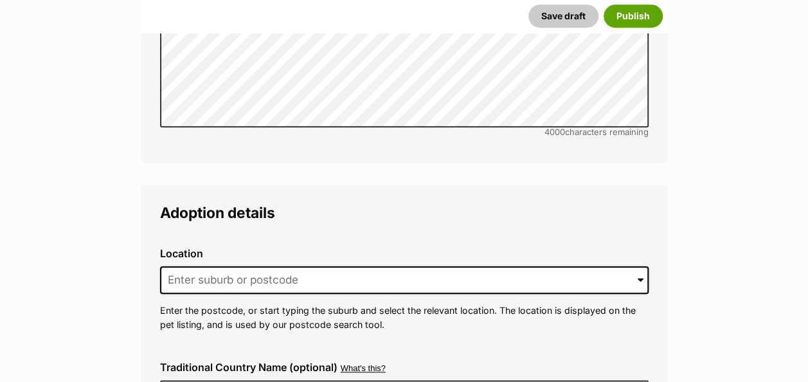
scroll to position [3026, 0]
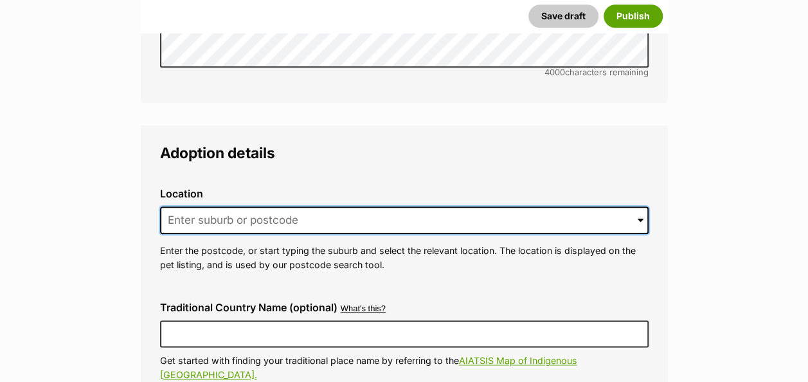
click at [221, 206] on input at bounding box center [404, 220] width 488 height 28
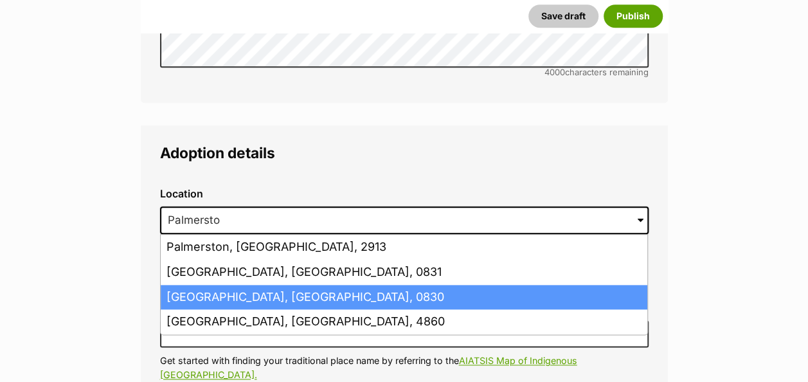
click at [246, 285] on li "Palmerston, Northern Territory, 0830" at bounding box center [404, 297] width 487 height 25
type input "Palmerston, Northern Territory, 0830"
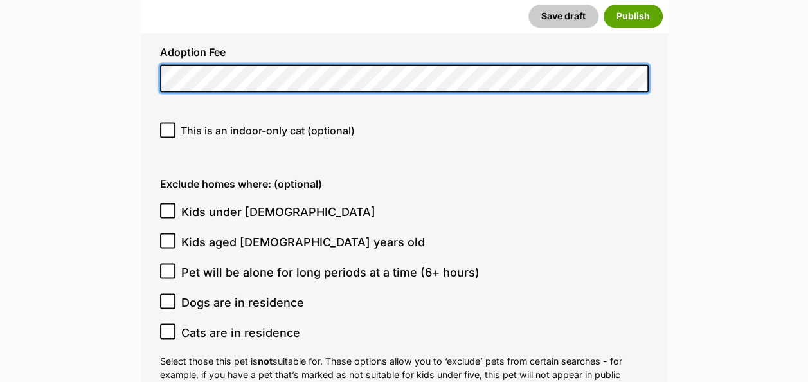
scroll to position [3391, 0]
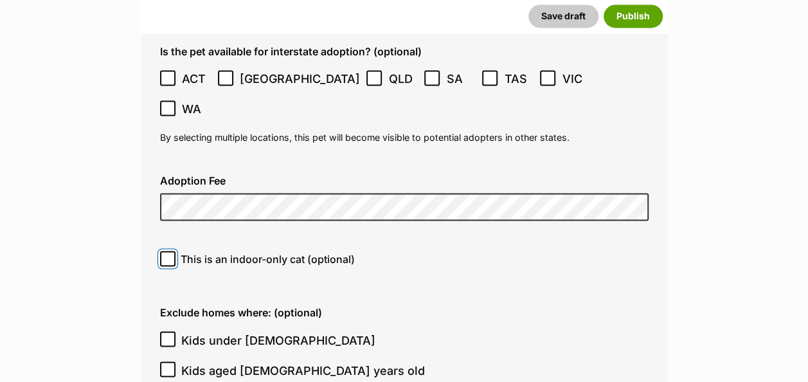
click at [165, 251] on span at bounding box center [167, 258] width 15 height 15
click at [165, 251] on input "This is an indoor-only cat (optional)" at bounding box center [167, 258] width 15 height 15
checkbox input "true"
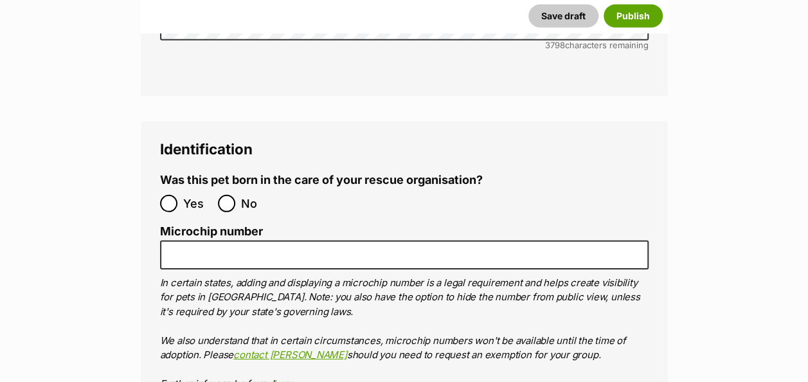
scroll to position [4291, 0]
click at [225, 194] on input "No" at bounding box center [226, 202] width 17 height 17
radio input "true"
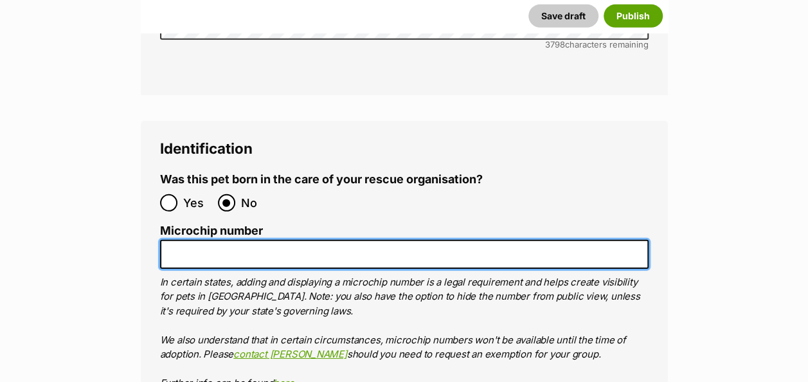
click at [176, 240] on input "Microchip number" at bounding box center [404, 254] width 488 height 29
paste input "972274001675697"
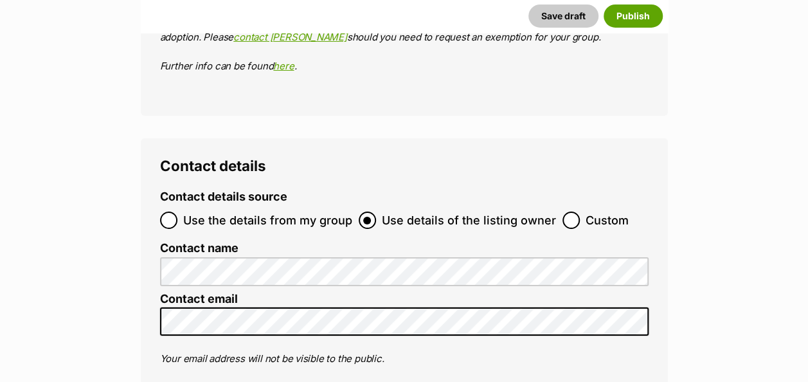
scroll to position [4805, 0]
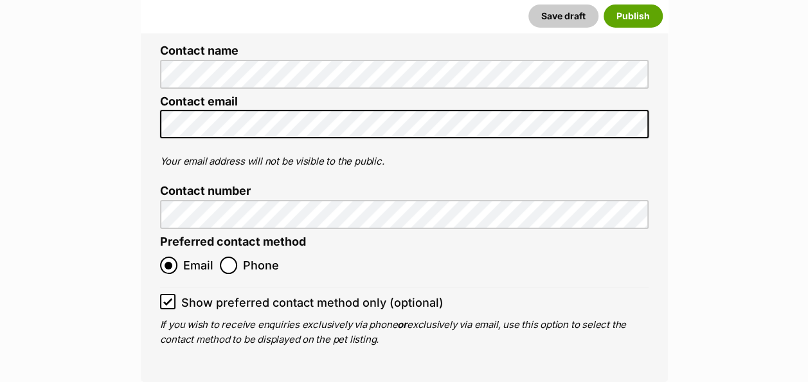
type input "972274001675697"
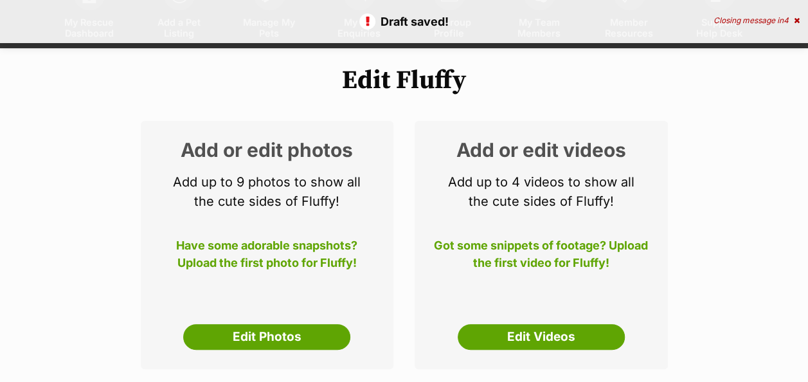
scroll to position [257, 0]
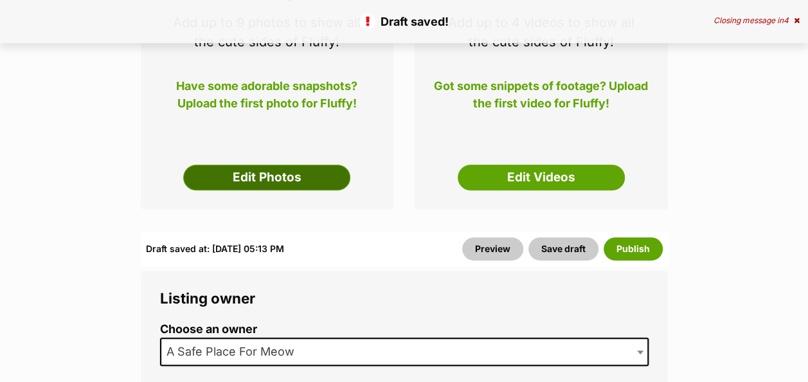
click at [251, 168] on link "Edit Photos" at bounding box center [266, 178] width 167 height 26
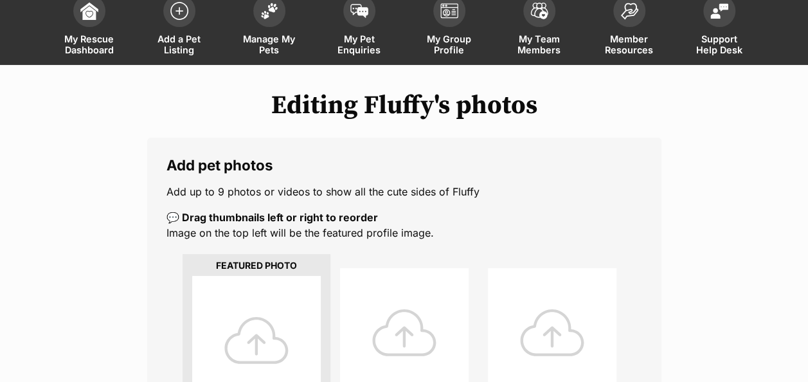
scroll to position [193, 0]
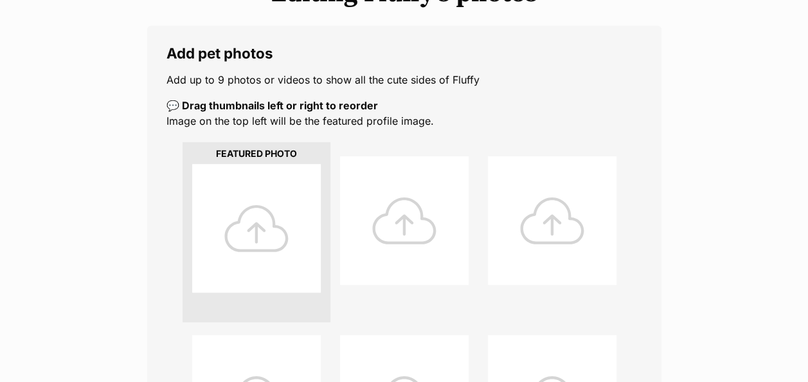
click at [262, 215] on div at bounding box center [256, 228] width 129 height 129
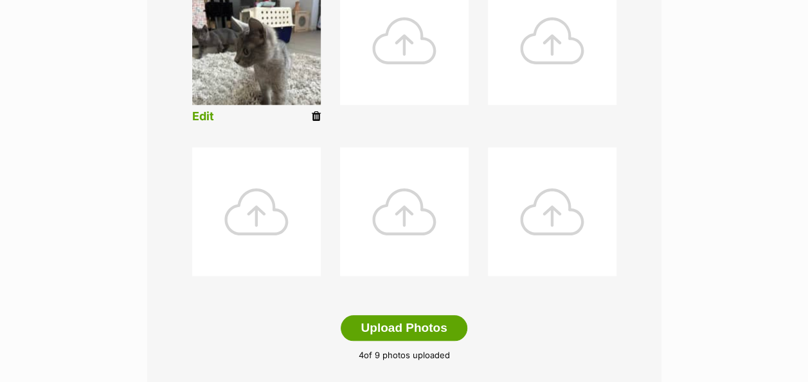
scroll to position [707, 0]
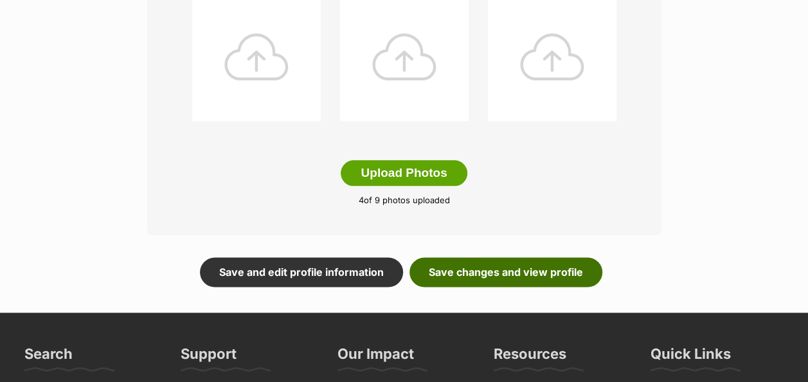
click at [473, 277] on link "Save changes and view profile" at bounding box center [505, 272] width 193 height 30
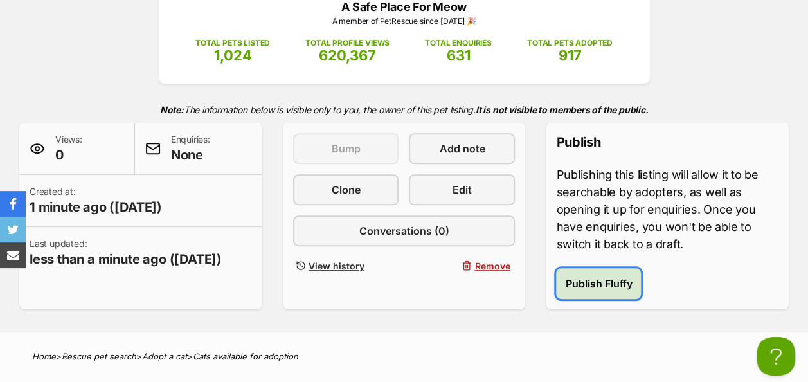
click at [605, 279] on span "Publish Fluffy" at bounding box center [598, 283] width 67 height 15
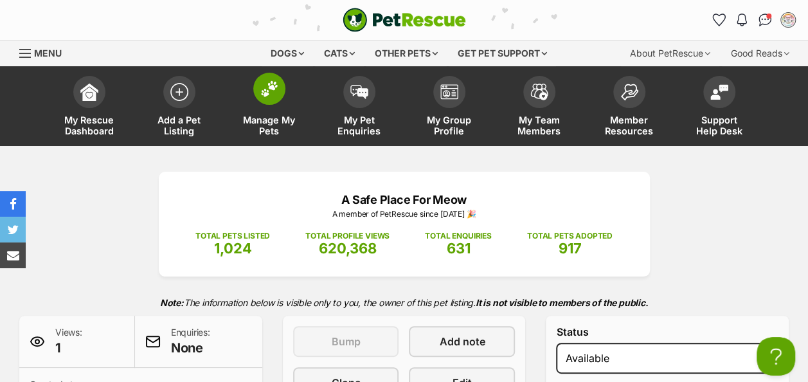
click at [262, 96] on img at bounding box center [269, 88] width 18 height 17
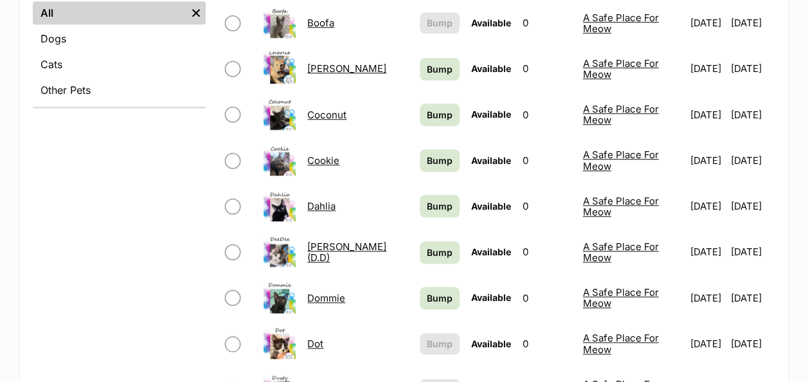
scroll to position [578, 0]
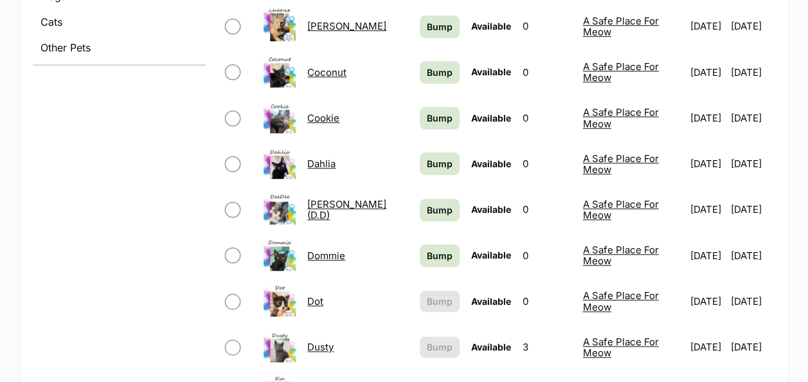
click at [325, 198] on link "[PERSON_NAME] (D.D)" at bounding box center [346, 209] width 79 height 23
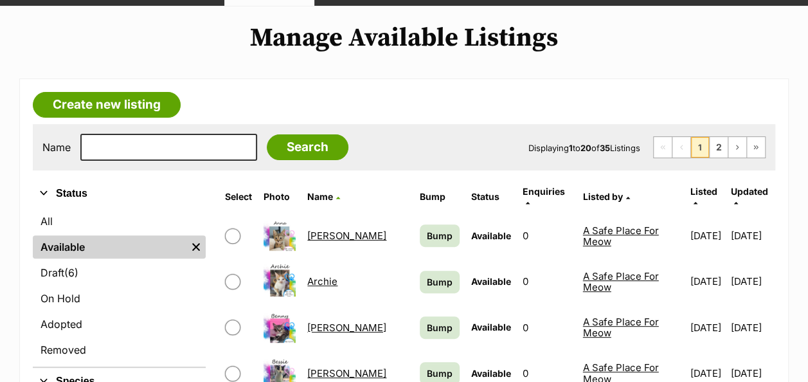
scroll to position [64, 0]
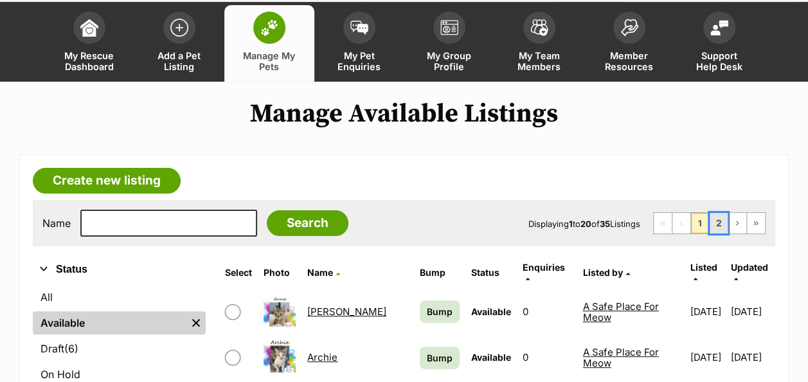
click at [720, 224] on link "2" at bounding box center [719, 223] width 18 height 21
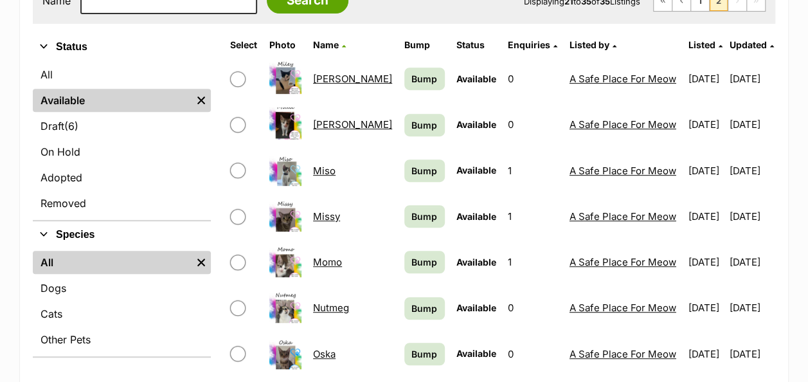
scroll to position [193, 0]
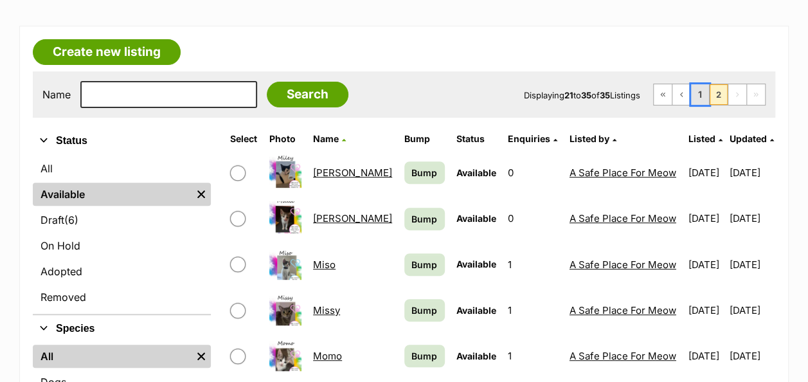
click at [700, 98] on link "1" at bounding box center [700, 94] width 18 height 21
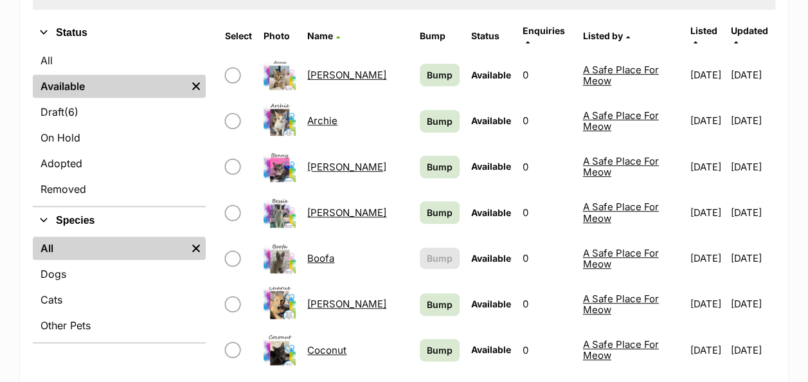
scroll to position [321, 0]
